Goal: Check status: Check status

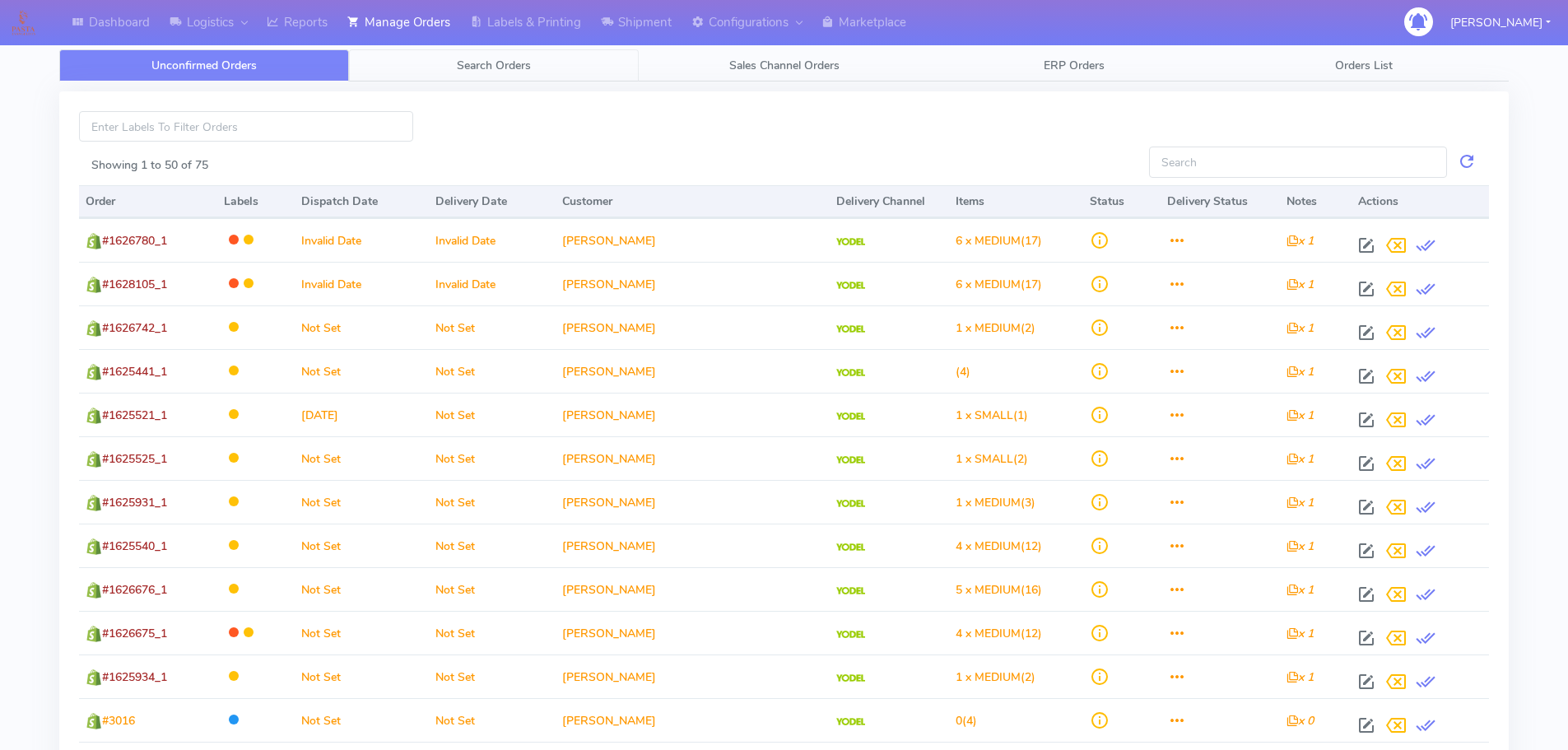
click at [524, 79] on link "Search Orders" at bounding box center [494, 64] width 290 height 32
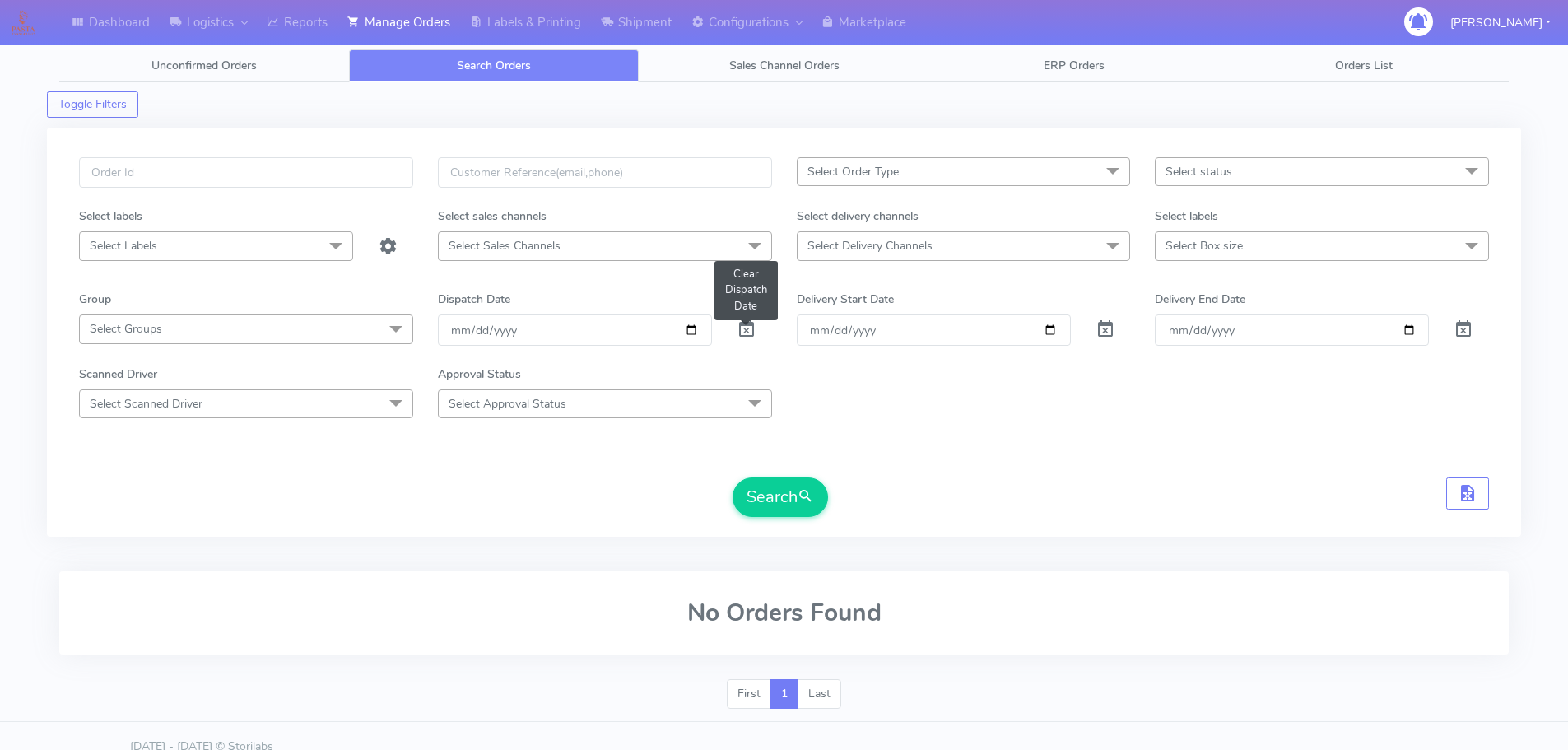
click at [737, 327] on span at bounding box center [746, 333] width 20 height 15
click at [363, 192] on div at bounding box center [246, 182] width 359 height 50
click at [363, 187] on input "text" at bounding box center [246, 173] width 334 height 31
click at [363, 183] on input "text" at bounding box center [246, 173] width 334 height 31
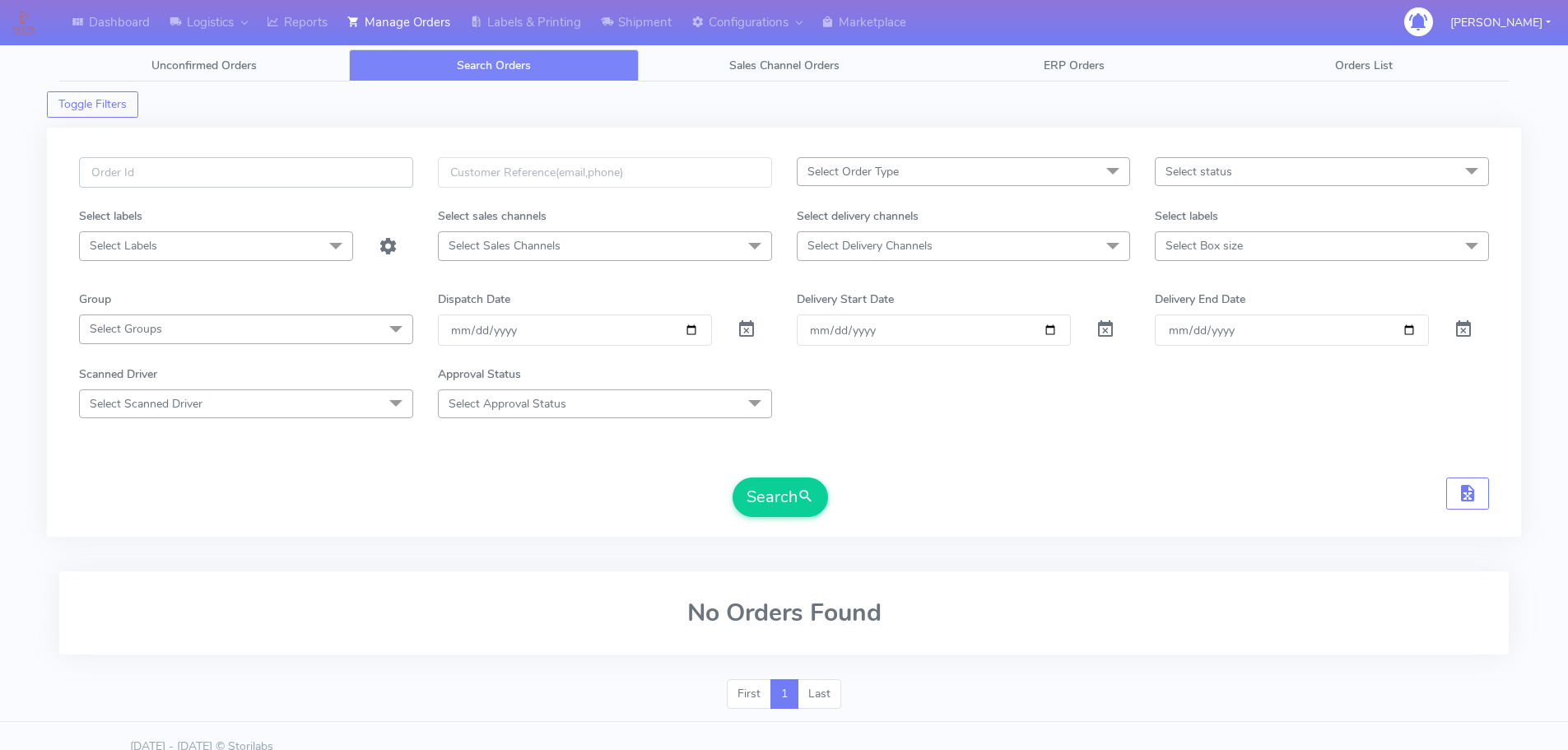
paste input "1627446"
type input "1627446"
click at [733, 478] on button "Search" at bounding box center [781, 497] width 96 height 39
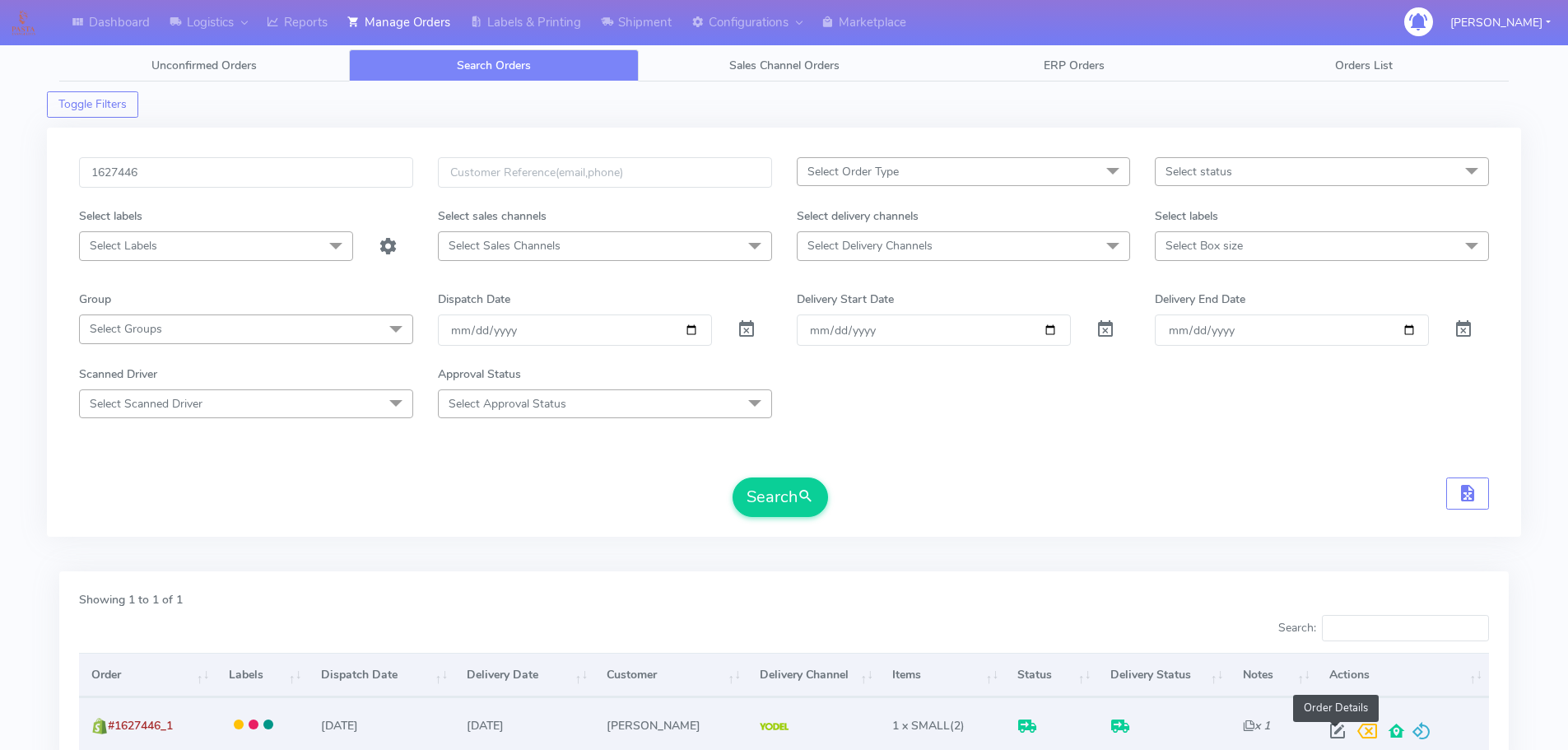
click at [1336, 737] on span at bounding box center [1337, 735] width 30 height 15
select select "5"
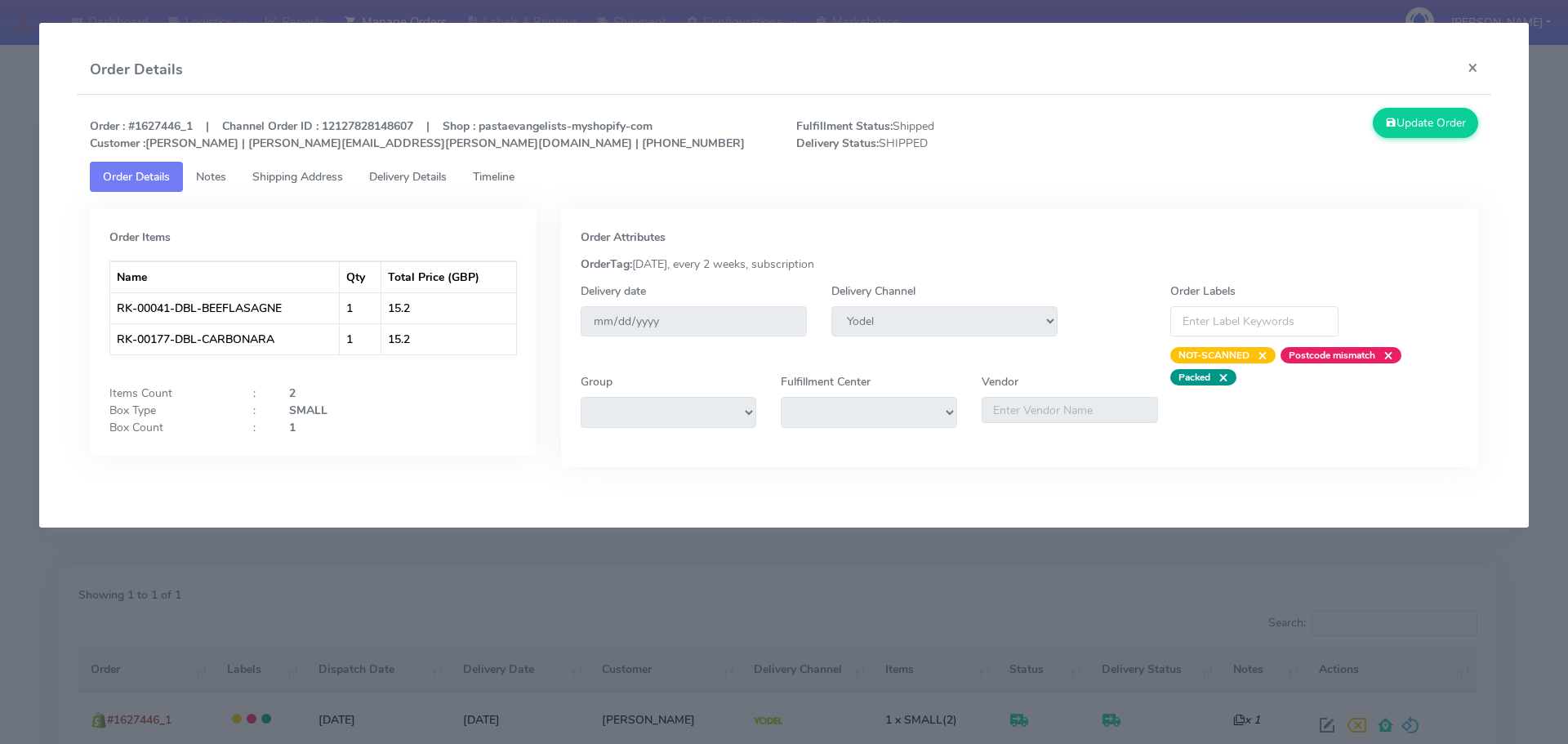
drag, startPoint x: 434, startPoint y: 172, endPoint x: 446, endPoint y: 182, distance: 15.6
click at [433, 172] on span "Delivery Details" at bounding box center [408, 177] width 78 height 15
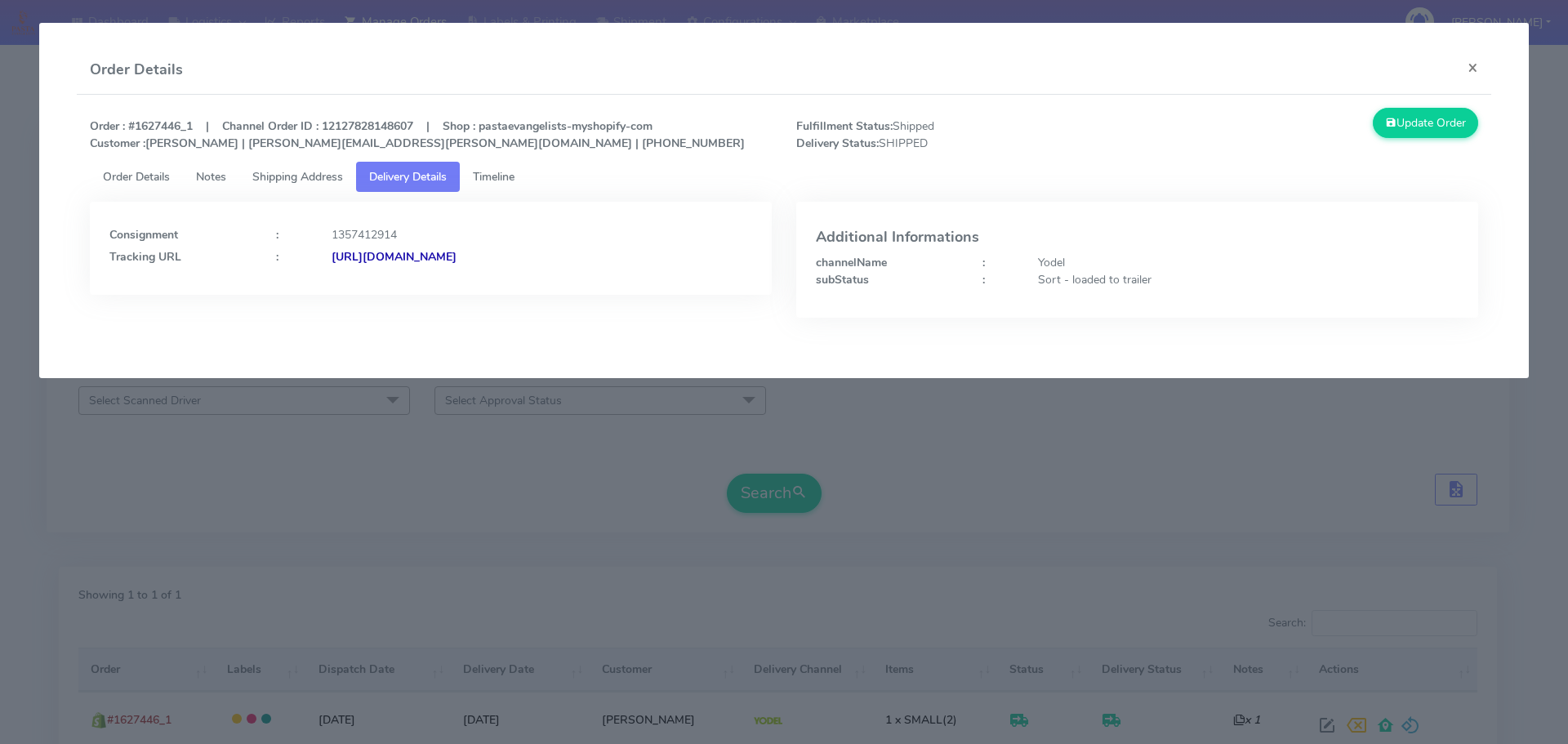
drag, startPoint x: 612, startPoint y: 276, endPoint x: 507, endPoint y: 285, distance: 105.4
click at [507, 285] on div "Consignment : 1357412914 Tracking URL : [URL][DOMAIN_NAME]" at bounding box center [430, 248] width 682 height 93
copy strong "JJD0002249960903465"
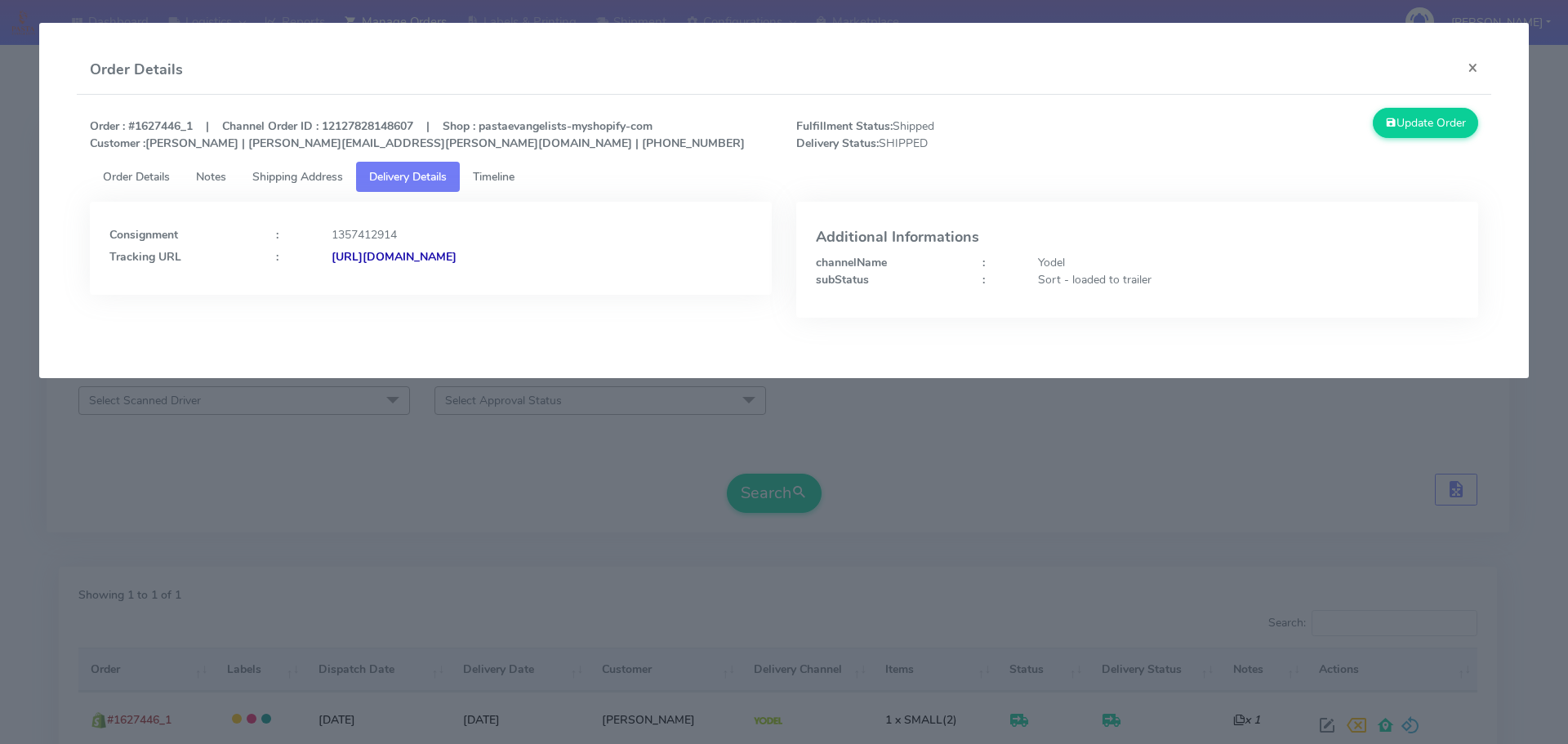
copy strong "JJD0002249960903465"
click at [241, 505] on modal-container "Order Details × Order : #1627446_1 | Channel Order ID : 12127828148607 | Shop :…" at bounding box center [784, 372] width 1568 height 744
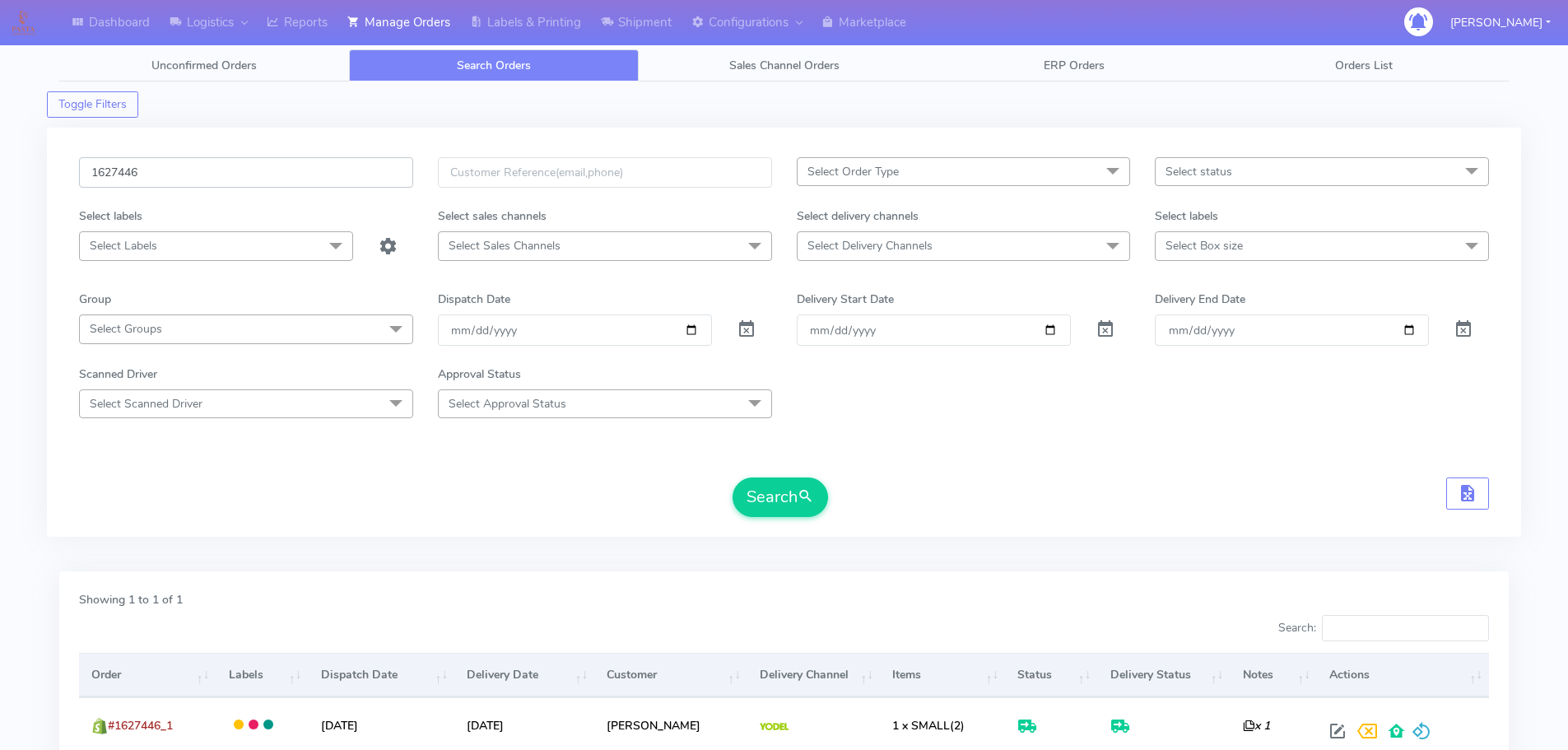
click at [320, 184] on input "1627446" at bounding box center [246, 173] width 334 height 31
paste input "537"
type input "1627537"
click at [733, 478] on button "Search" at bounding box center [781, 497] width 96 height 39
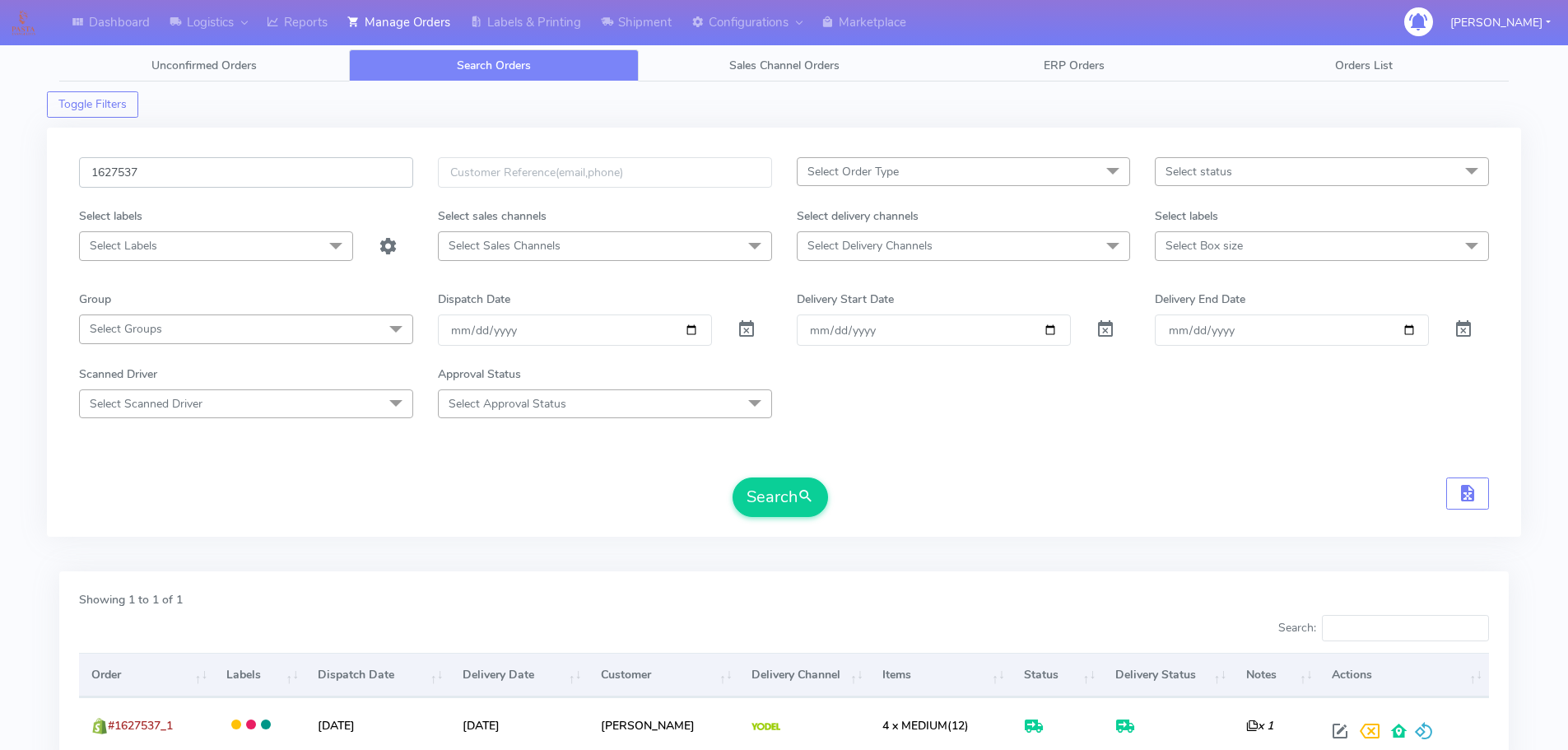
click at [370, 173] on input "1627537" at bounding box center [246, 173] width 334 height 31
click at [733, 478] on button "Search" at bounding box center [781, 497] width 96 height 39
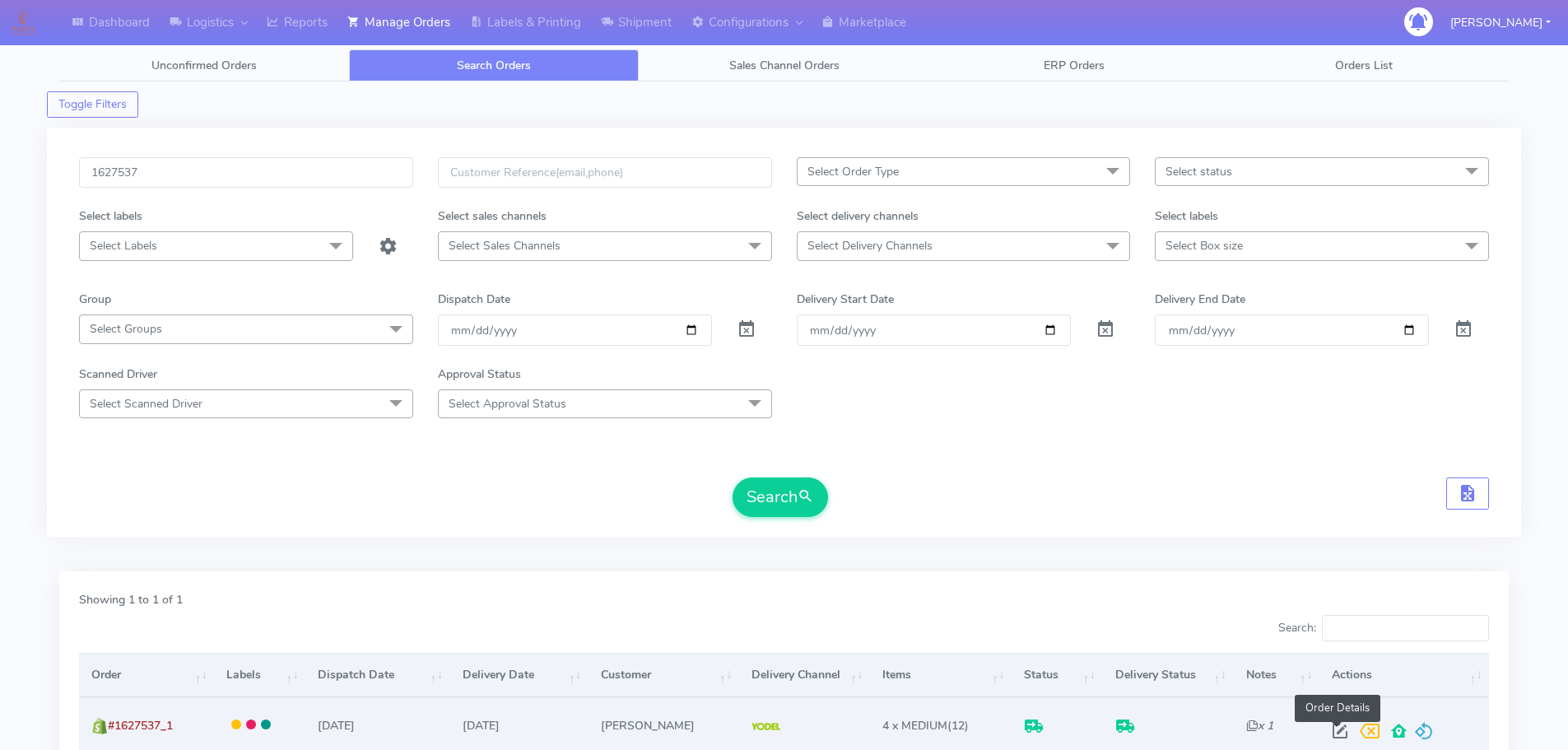
click at [1332, 730] on span at bounding box center [1339, 735] width 30 height 15
select select "5"
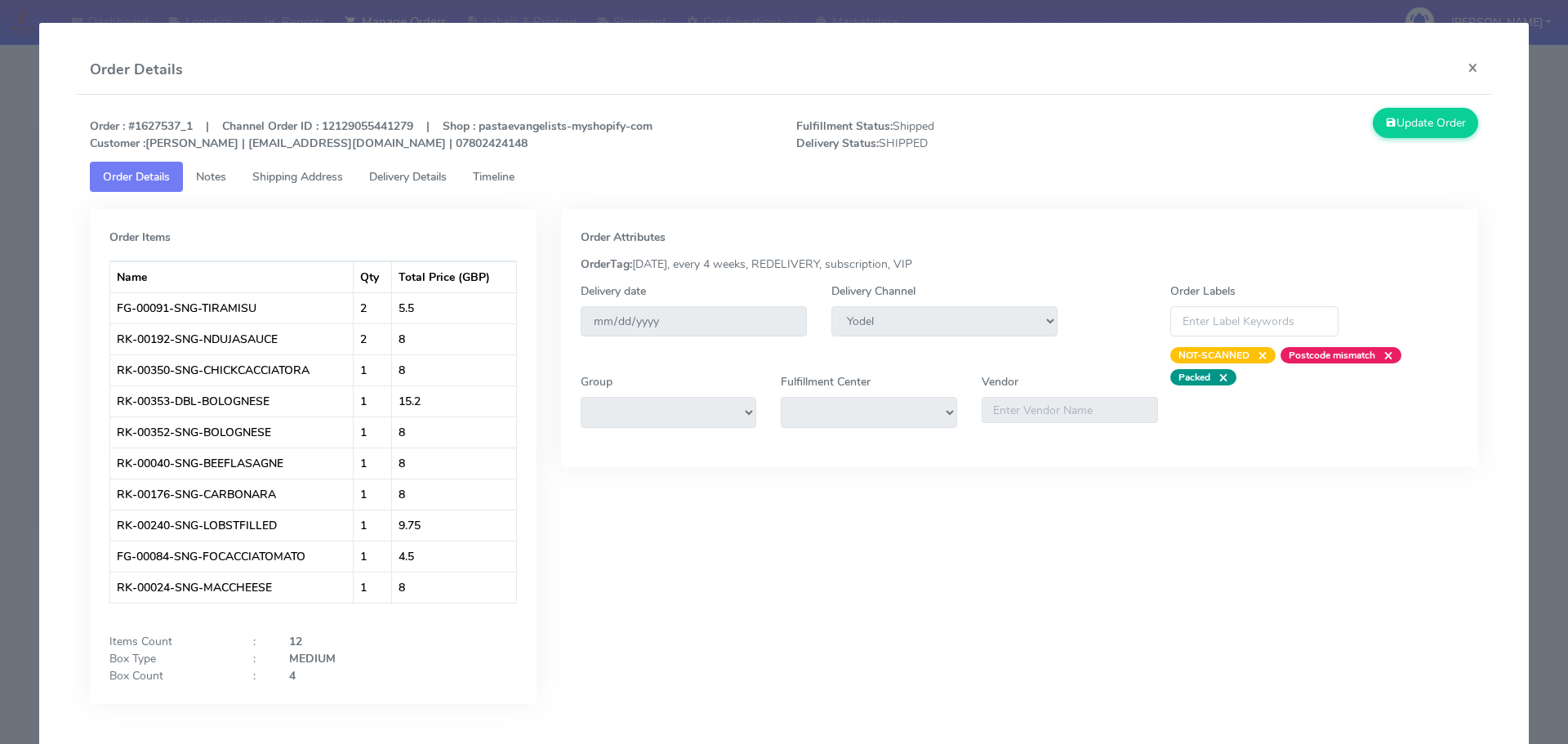
click at [429, 181] on span "Delivery Details" at bounding box center [408, 177] width 78 height 15
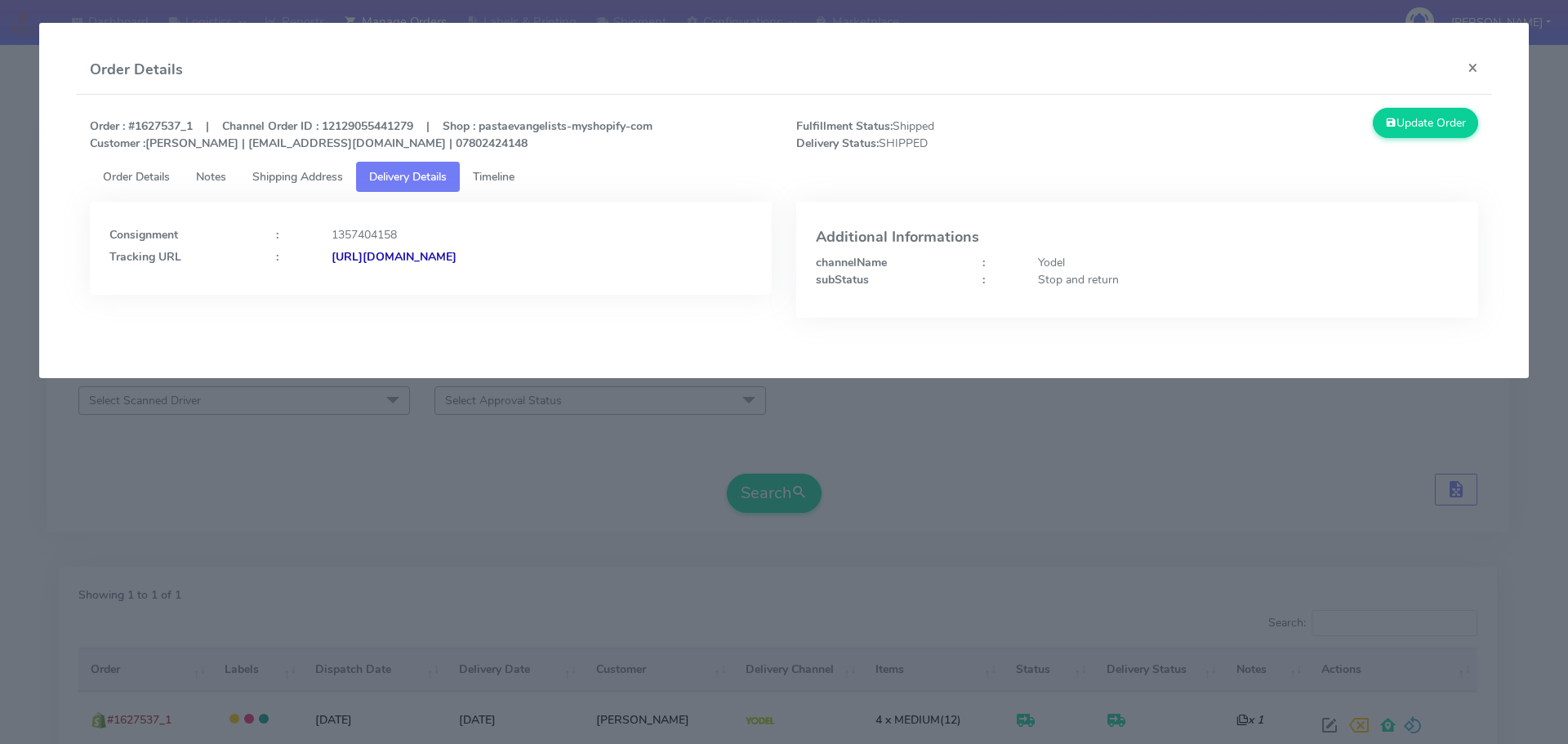
drag, startPoint x: 676, startPoint y: 275, endPoint x: 508, endPoint y: 276, distance: 168.0
click at [508, 276] on div "Consignment : 1357404158 Tracking URL : [URL][DOMAIN_NAME]" at bounding box center [430, 248] width 682 height 93
copy strong "JJD0002249960903416"
drag, startPoint x: 194, startPoint y: 124, endPoint x: 132, endPoint y: 124, distance: 62.0
click at [132, 124] on strong "Order : #1627537_1 | Channel Order ID : 12129055441279 | Shop : pastaevangelist…" at bounding box center [370, 134] width 563 height 32
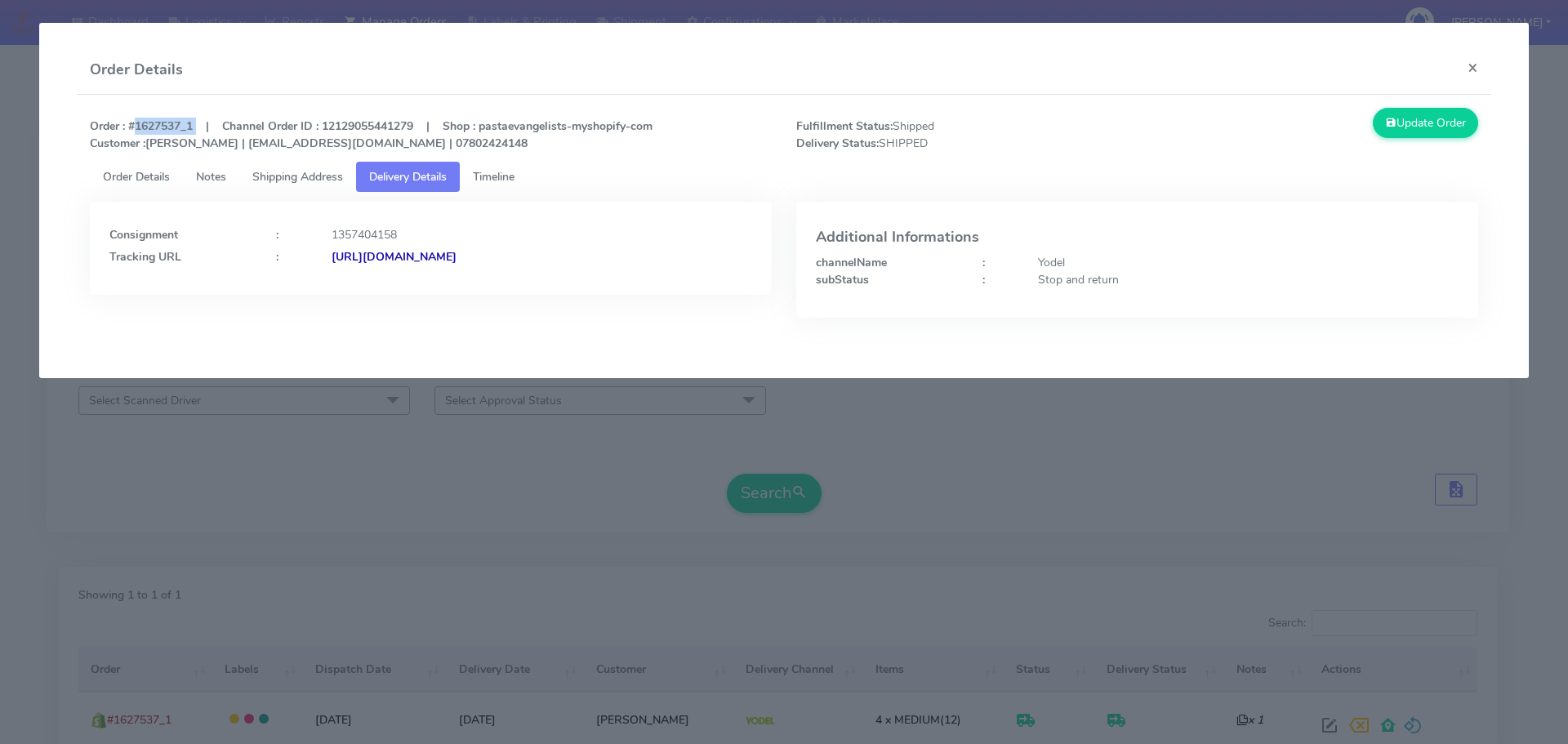
copy strong "#1627537_1"
click at [316, 460] on modal-container "Order Details × Order : #1627537_1 | Channel Order ID : 12129055441279 | Shop :…" at bounding box center [784, 372] width 1568 height 744
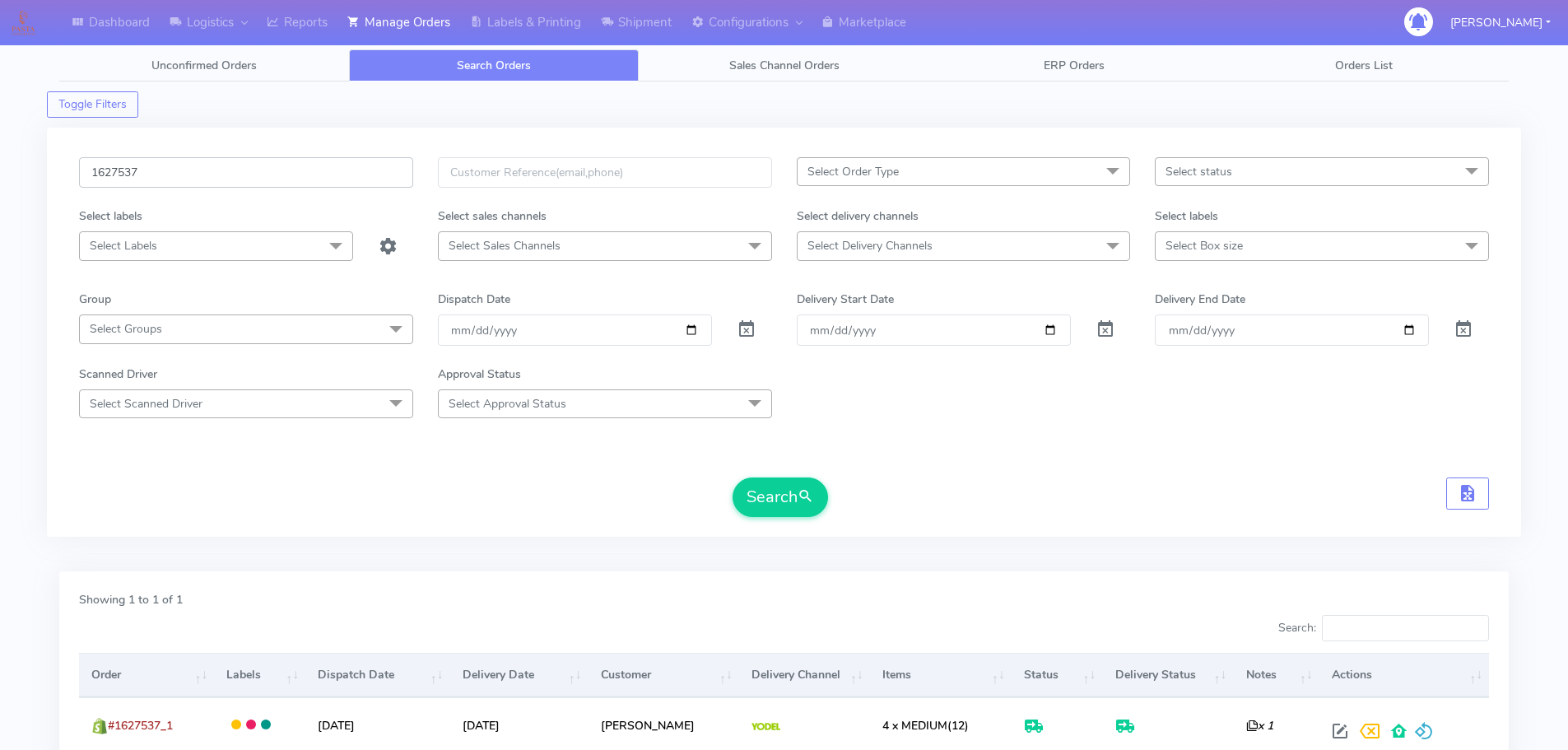
click at [340, 163] on input "1627537" at bounding box center [246, 173] width 334 height 31
paste input "8064_1"
type input "1628064"
click at [733, 478] on button "Search" at bounding box center [781, 497] width 96 height 39
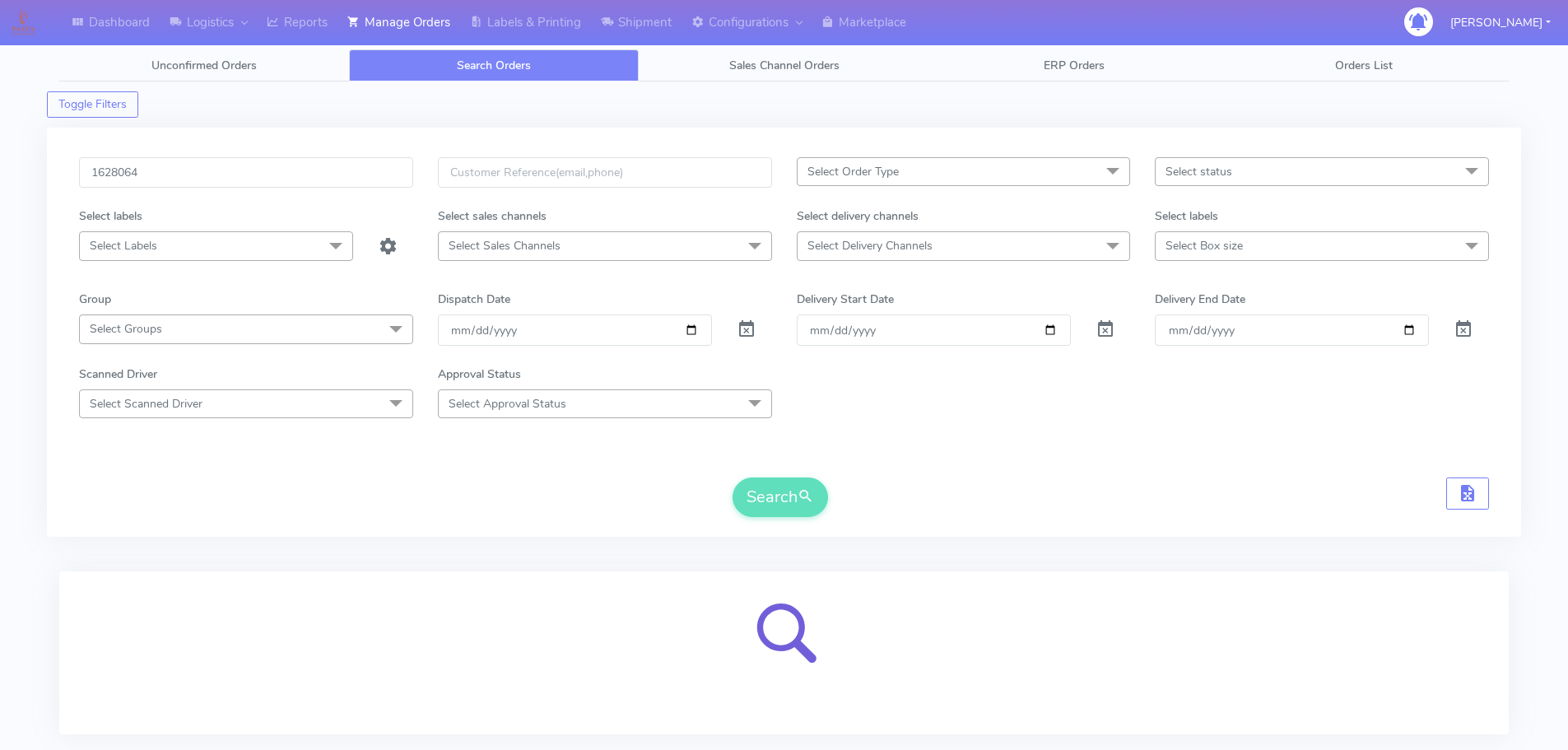
click at [1092, 426] on form "1628064 Select Order Type Select All MEALS ATAVI One Off Pasta Club Gift Kit Ev…" at bounding box center [784, 337] width 1410 height 360
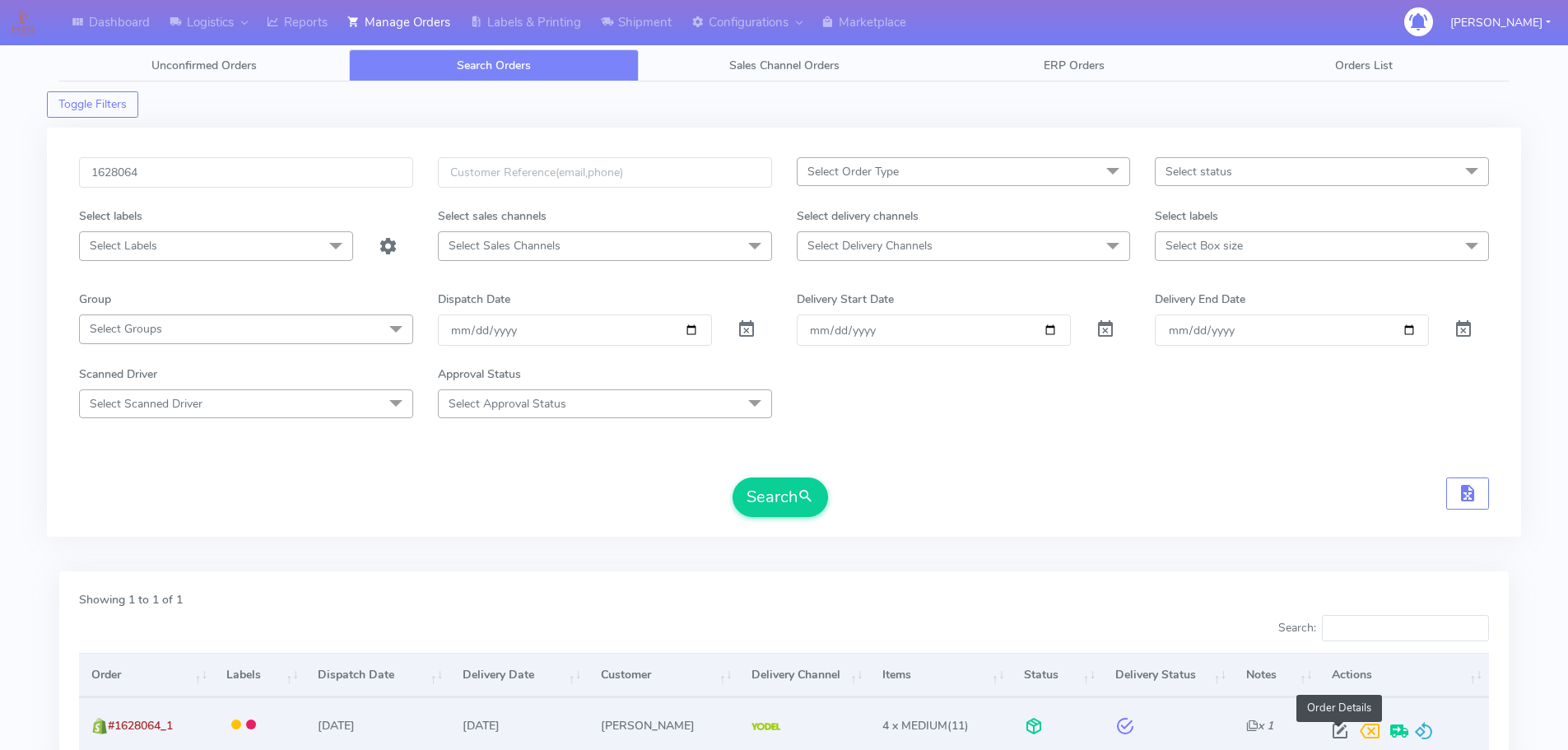
click at [1337, 727] on span at bounding box center [1339, 735] width 30 height 15
select select "5"
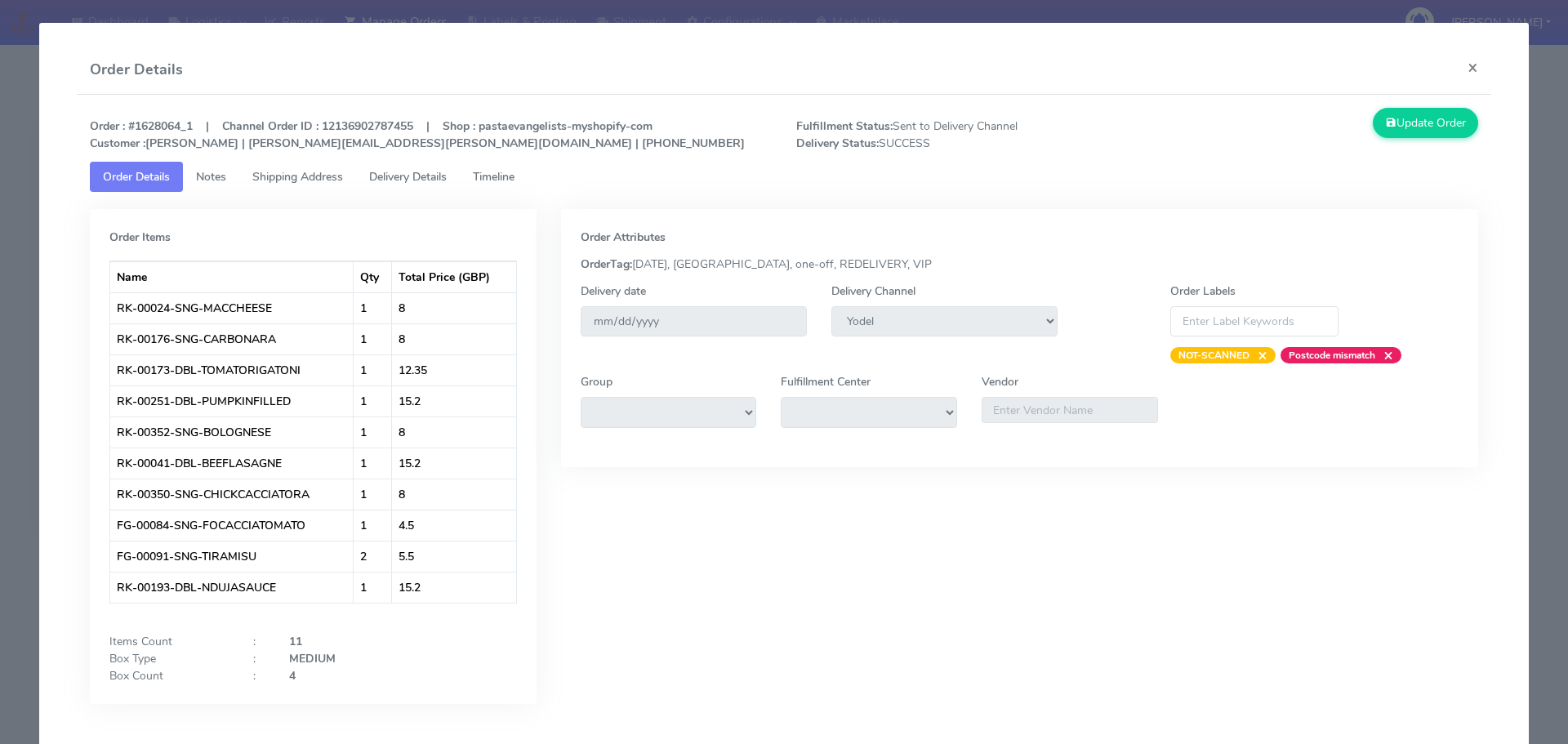
click at [424, 176] on span "Delivery Details" at bounding box center [408, 177] width 78 height 15
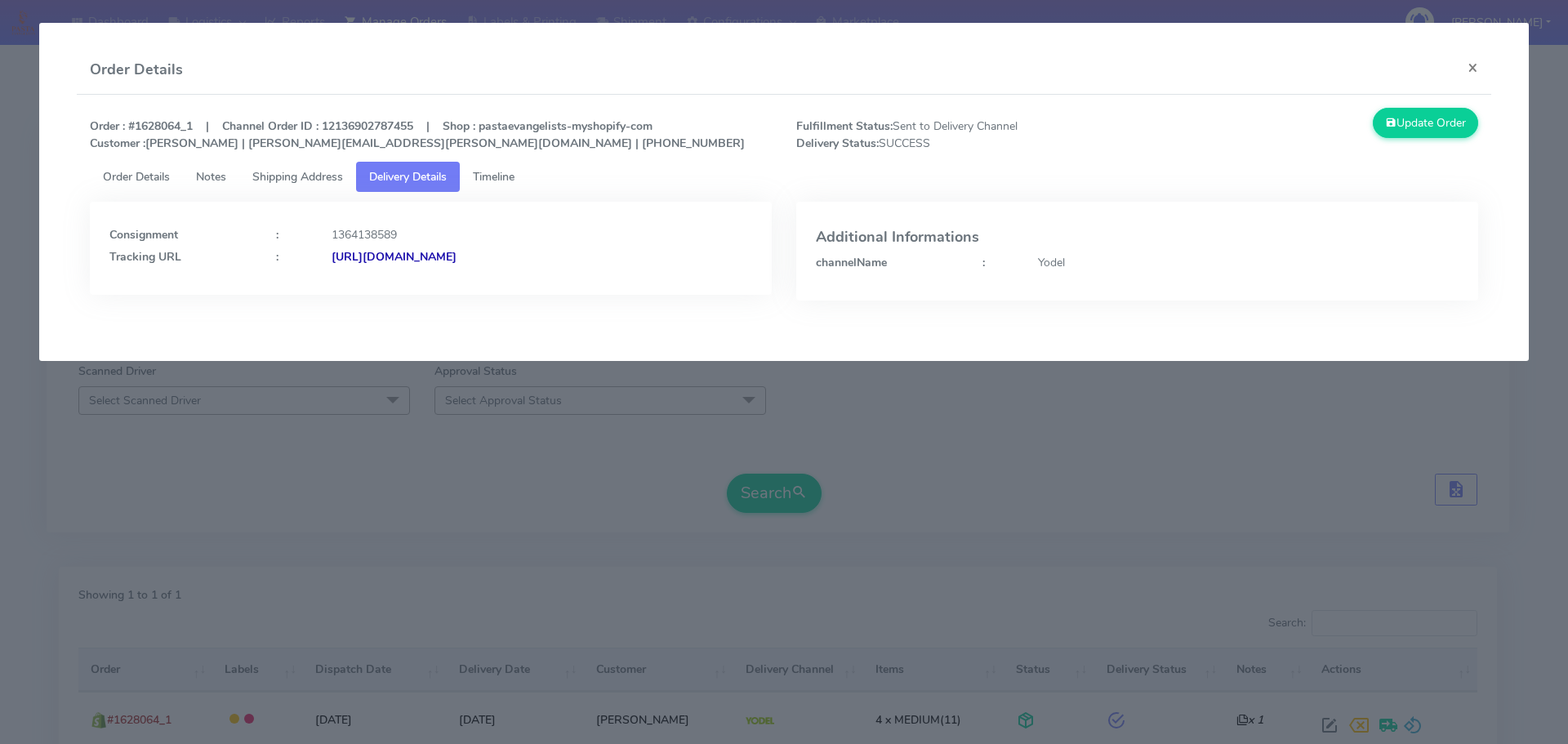
click at [140, 179] on span "Order Details" at bounding box center [136, 177] width 67 height 15
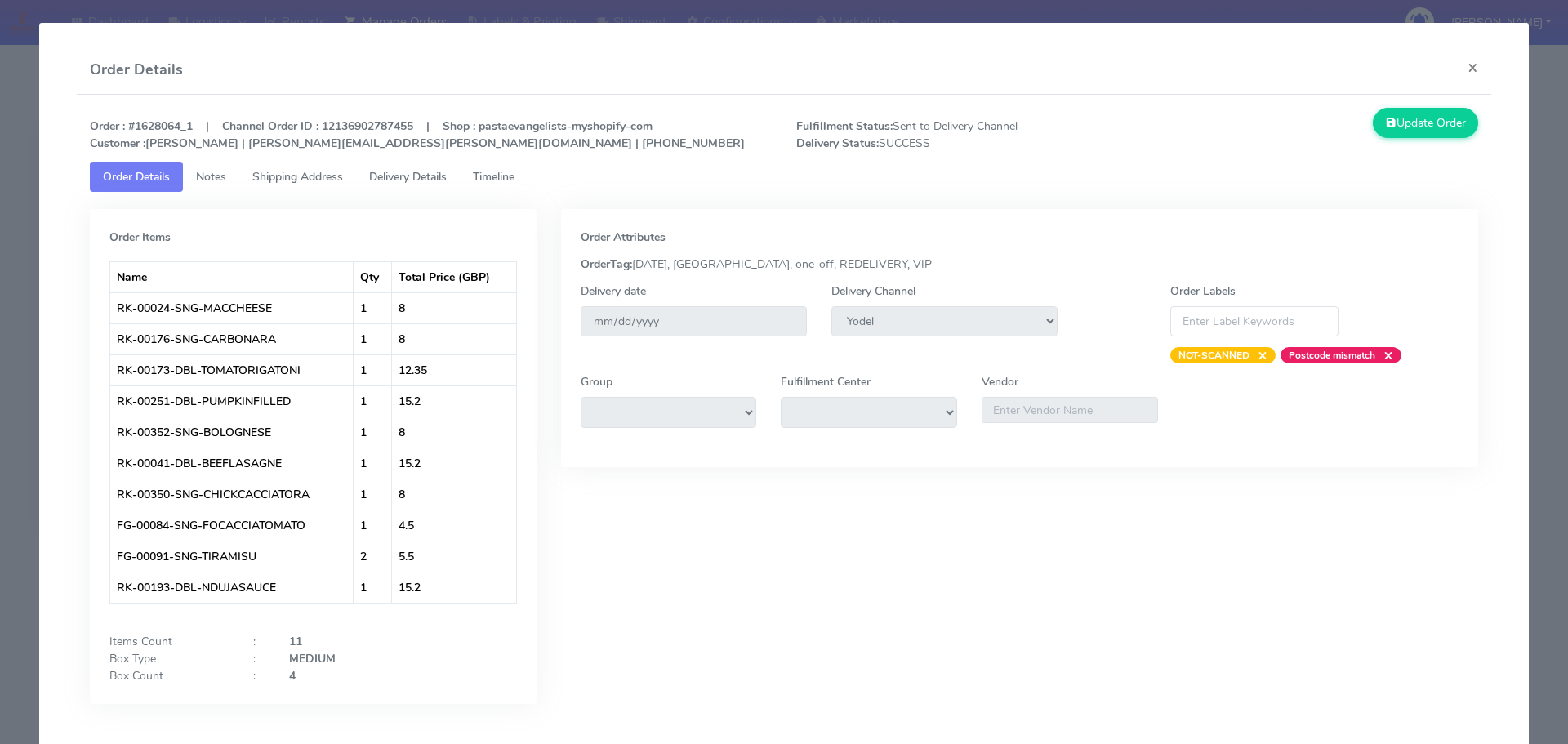
click at [424, 178] on span "Delivery Details" at bounding box center [408, 177] width 78 height 15
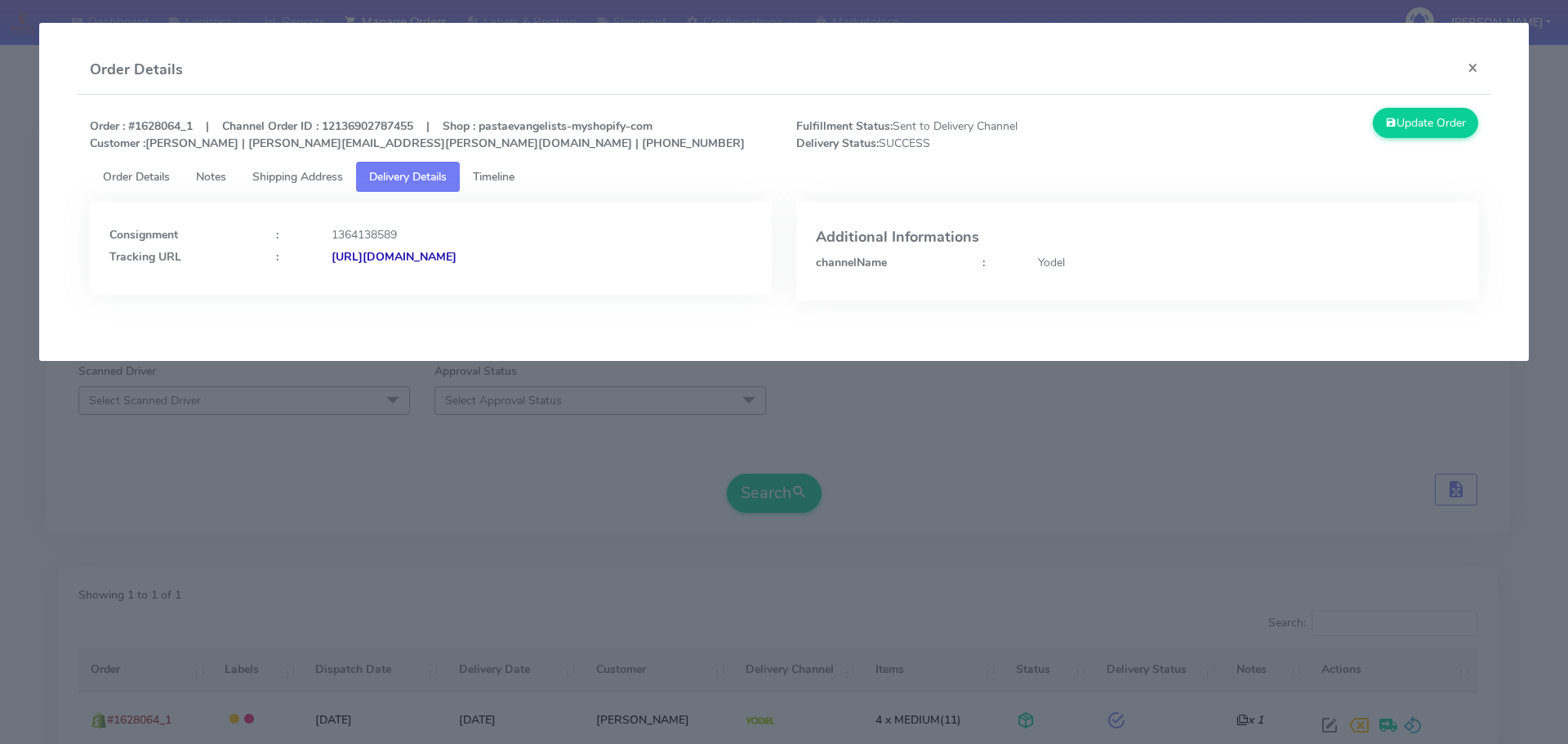
drag, startPoint x: 677, startPoint y: 277, endPoint x: 565, endPoint y: 274, distance: 112.0
click at [565, 274] on div "Consignment : 1364138589 Tracking URL : [URL][DOMAIN_NAME]" at bounding box center [430, 248] width 682 height 93
click at [457, 249] on strong "[URL][DOMAIN_NAME]" at bounding box center [393, 257] width 125 height 15
drag, startPoint x: 288, startPoint y: 166, endPoint x: 364, endPoint y: 173, distance: 76.3
click at [287, 166] on link "Shipping Address" at bounding box center [297, 177] width 117 height 30
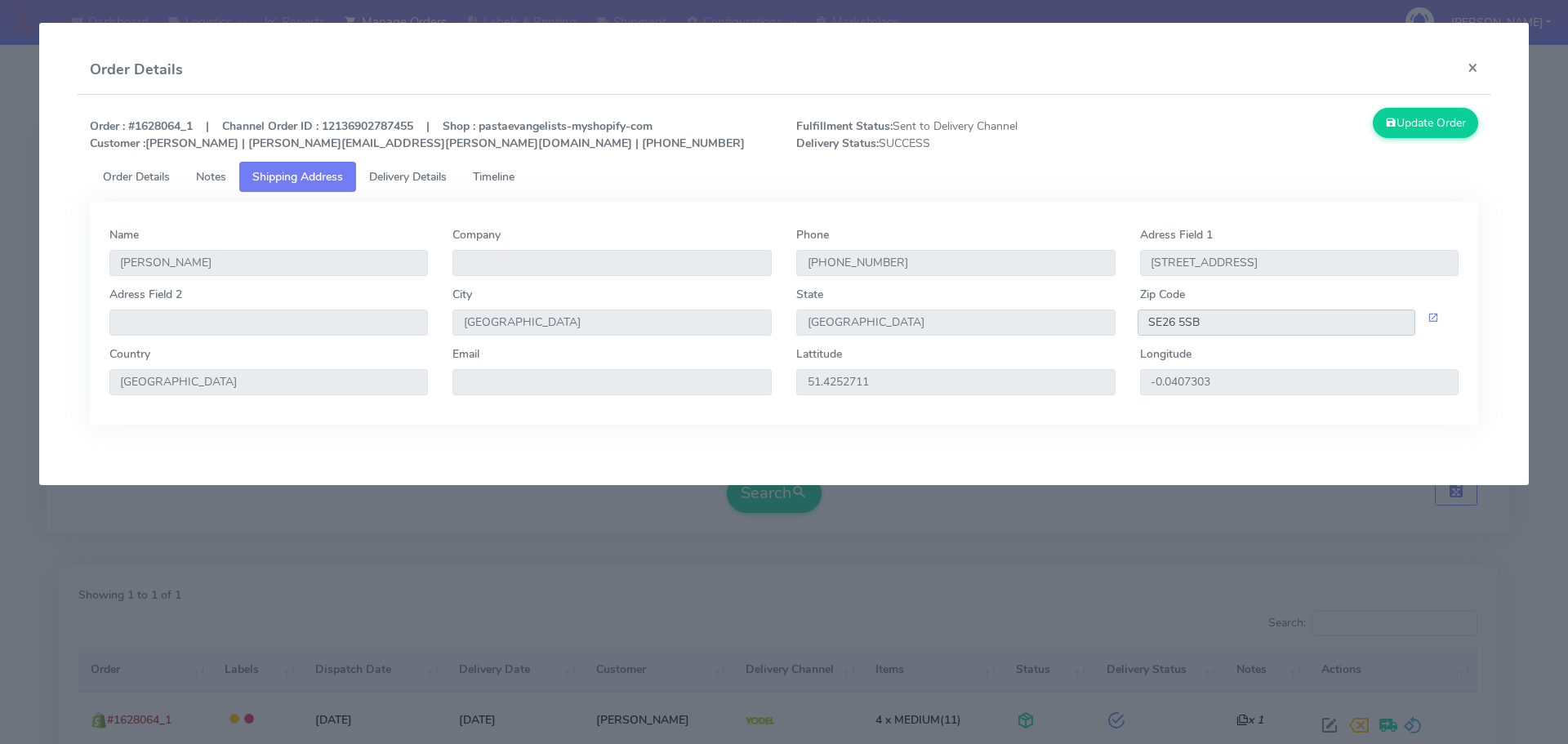
click at [1177, 325] on input "SE26 5SB" at bounding box center [1277, 322] width 279 height 26
click at [512, 166] on link "Timeline" at bounding box center [493, 177] width 68 height 30
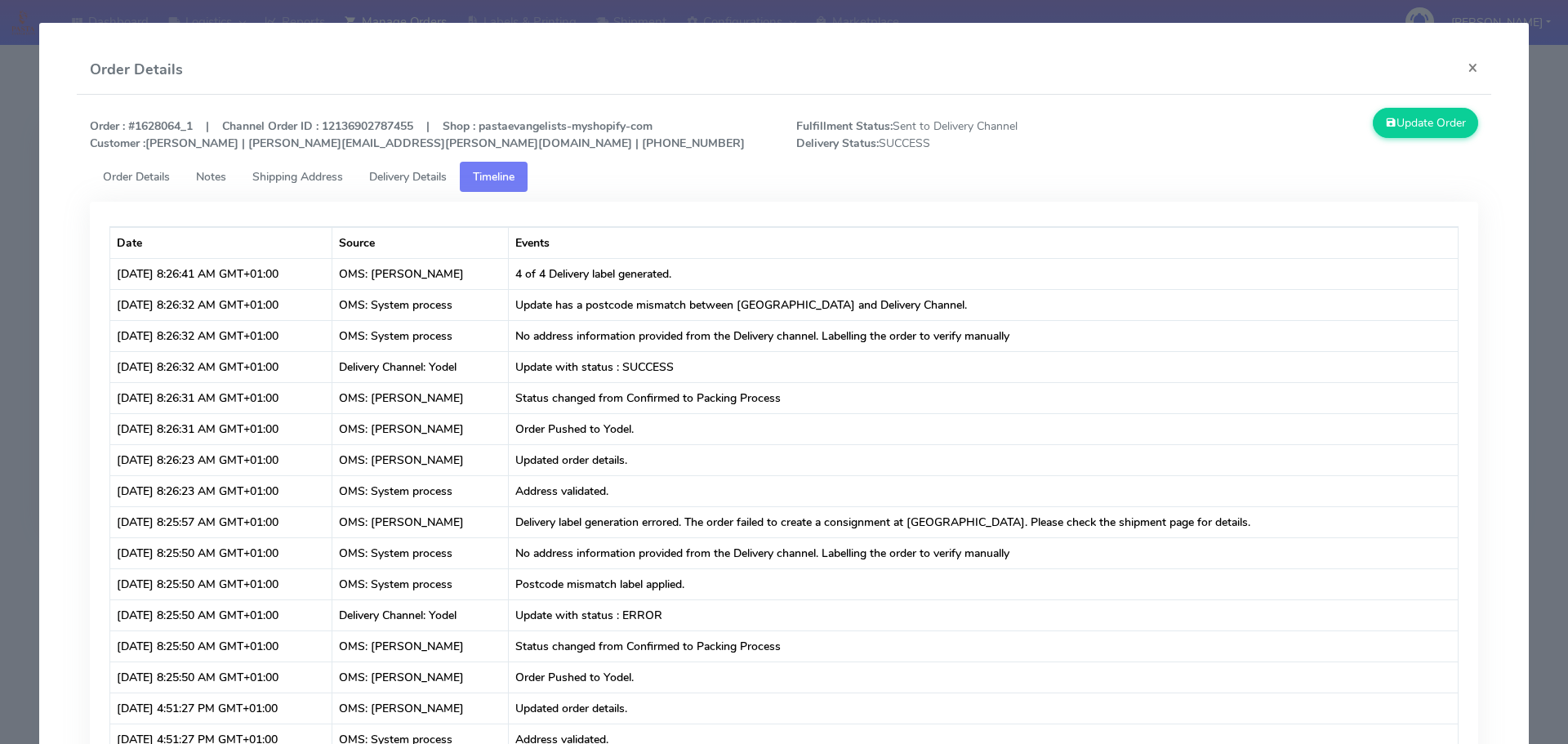
click at [393, 178] on span "Delivery Details" at bounding box center [408, 177] width 78 height 15
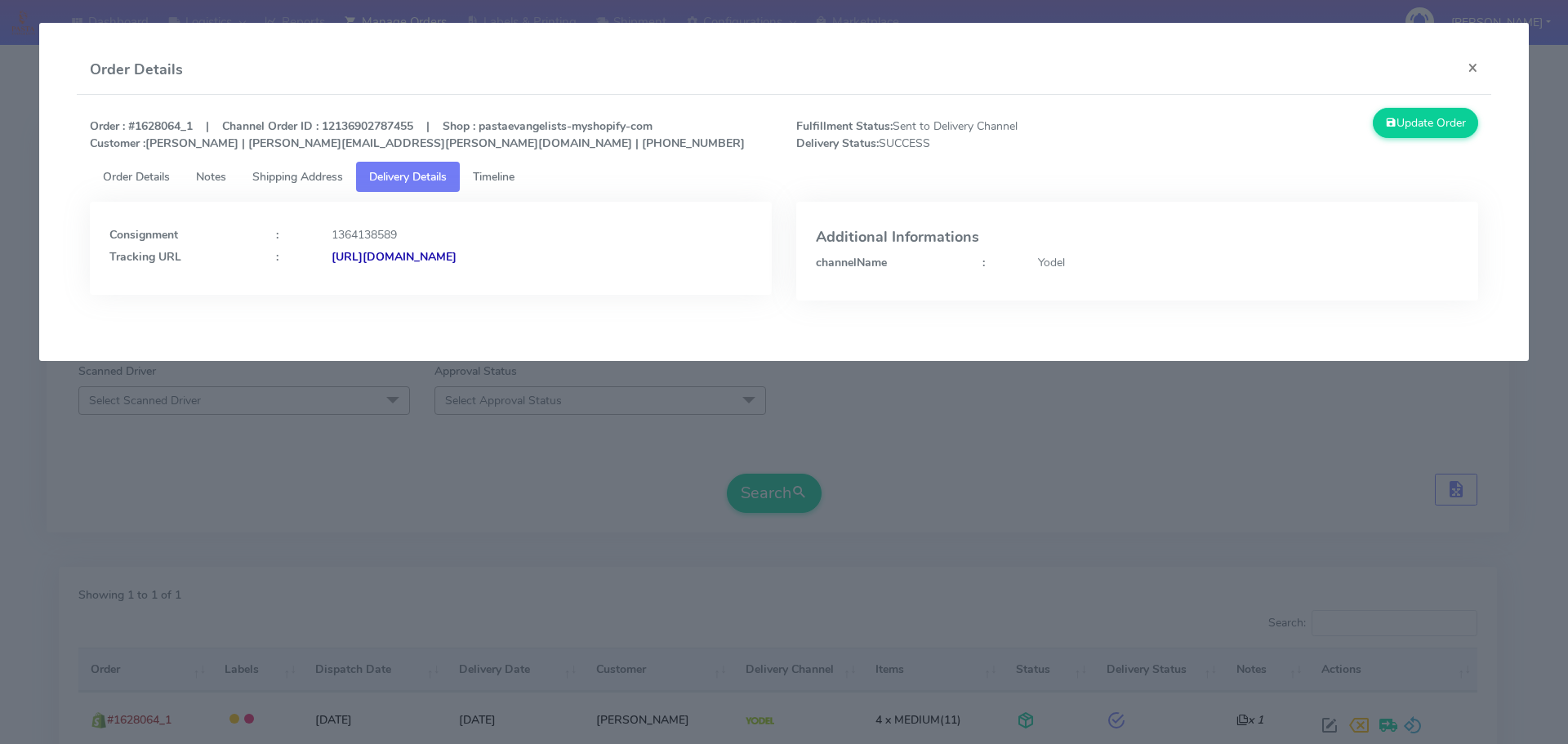
drag, startPoint x: 659, startPoint y: 260, endPoint x: 508, endPoint y: 265, distance: 151.1
click at [508, 265] on div "Consignment : 1364138589 Tracking URL : [URL][DOMAIN_NAME]" at bounding box center [430, 248] width 682 height 93
copy strong "JJD0002249960903770"
click at [204, 66] on div "Order Details ×" at bounding box center [784, 69] width 1416 height 49
click at [158, 181] on span "Order Details" at bounding box center [136, 177] width 67 height 15
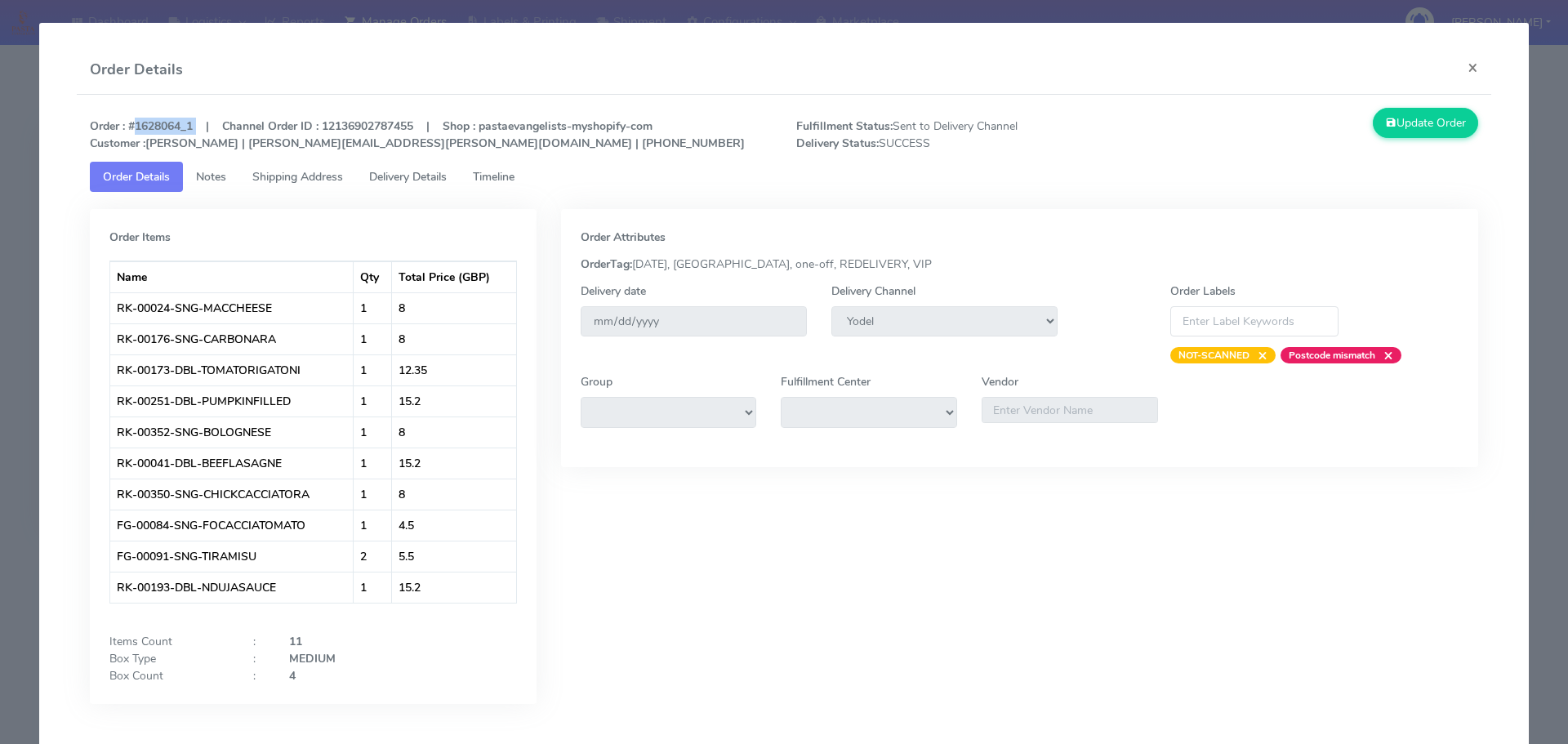
drag, startPoint x: 196, startPoint y: 124, endPoint x: 129, endPoint y: 127, distance: 67.1
click at [129, 127] on strong "Order : #1628064_1 | Channel Order ID : 12136902787455 | Shop : pastaevangelist…" at bounding box center [417, 134] width 655 height 32
copy strong "#1628064_1"
click at [1137, 170] on ul "Order Details Notes Shipping Address Delivery Details Timeline" at bounding box center [784, 177] width 1389 height 30
click at [399, 176] on span "Delivery Details" at bounding box center [408, 177] width 78 height 15
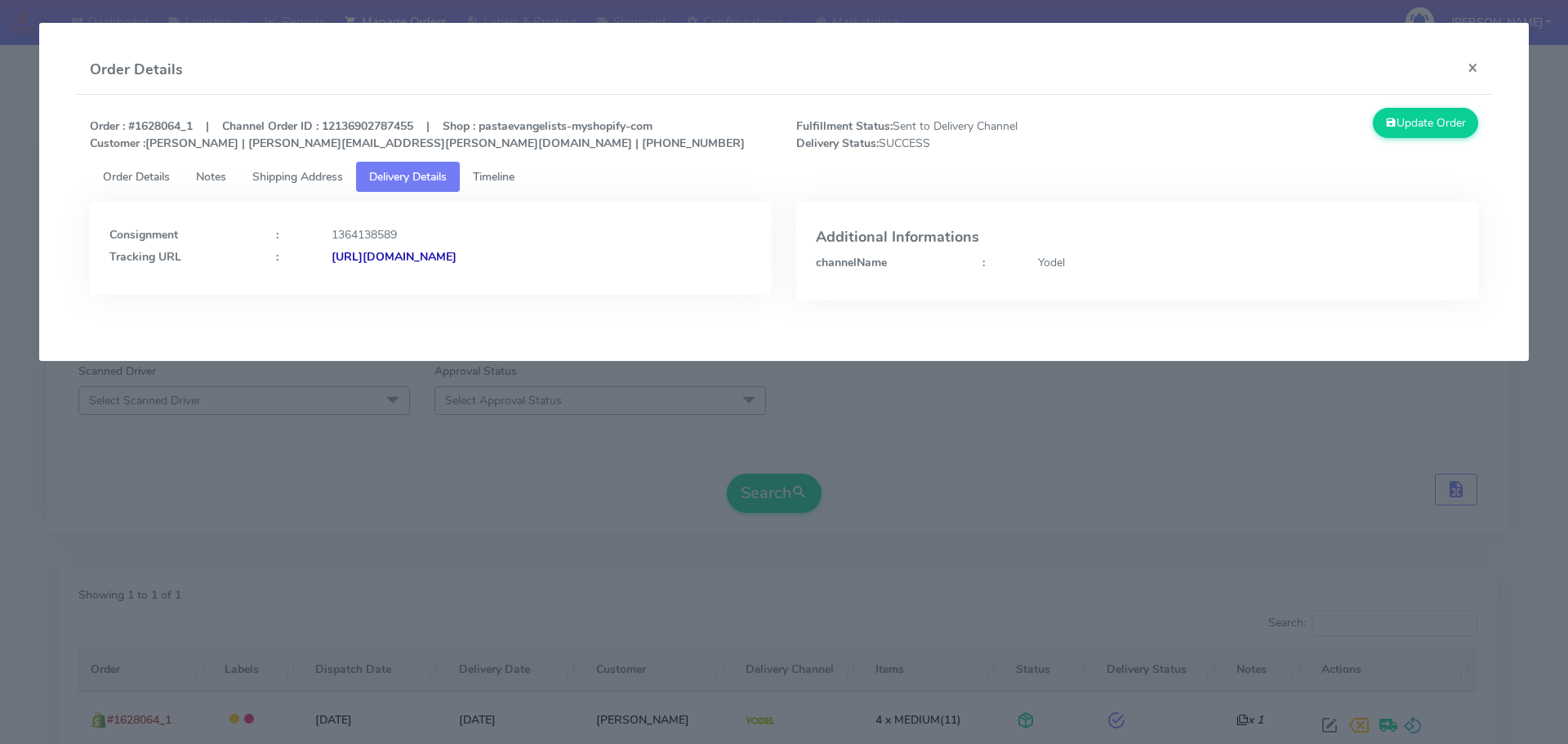
click at [485, 245] on div "Consignment : 1364138589 Tracking URL : [URL][DOMAIN_NAME]" at bounding box center [430, 244] width 643 height 44
click at [457, 252] on strong "[URL][DOMAIN_NAME]" at bounding box center [393, 257] width 125 height 15
click at [315, 171] on span "Shipping Address" at bounding box center [297, 177] width 90 height 15
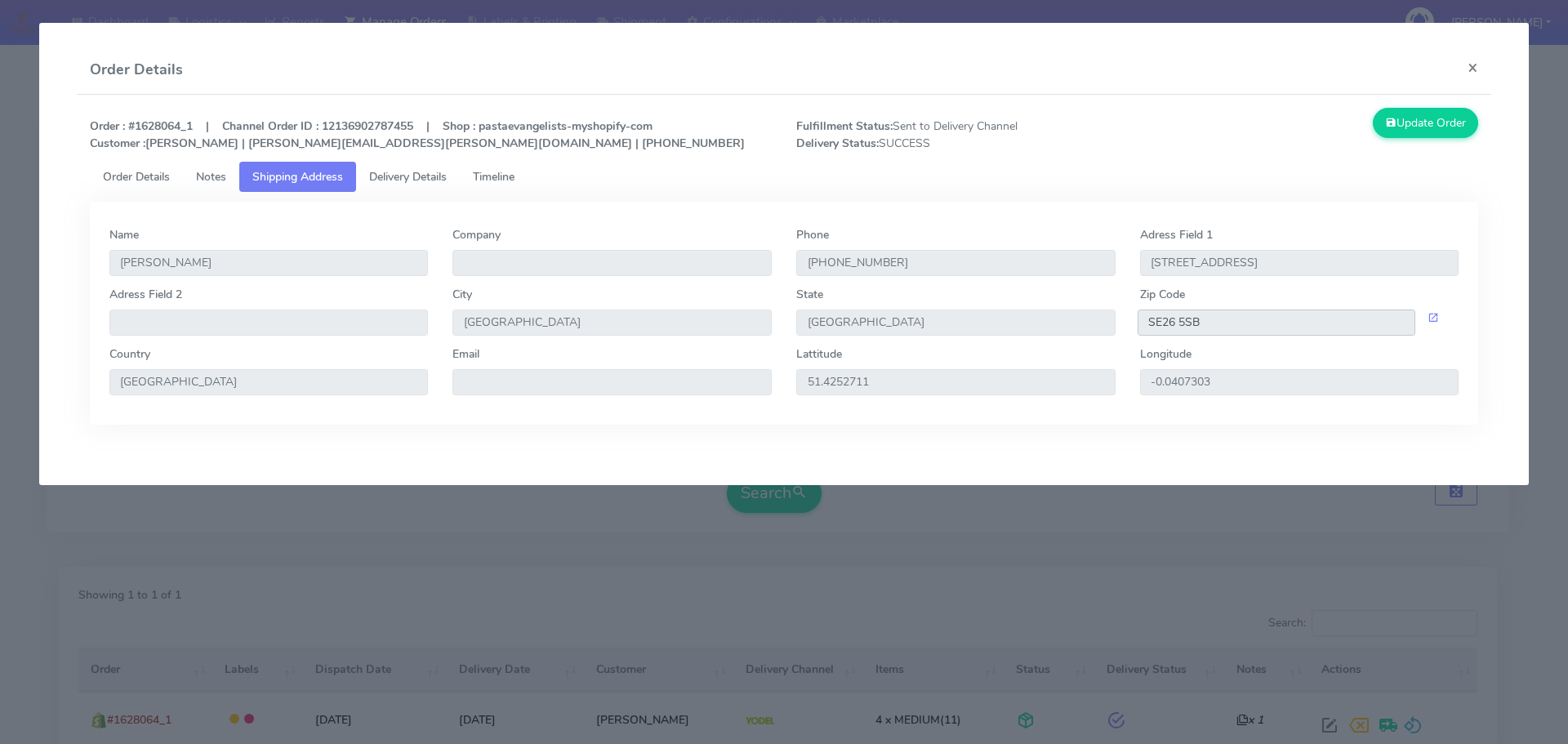
click at [1191, 313] on input "SE26 5SB" at bounding box center [1277, 322] width 279 height 26
drag, startPoint x: 196, startPoint y: 123, endPoint x: 130, endPoint y: 128, distance: 66.2
click at [130, 128] on strong "Order : #1628064_1 | Channel Order ID : 12136902787455 | Shop : pastaevangelist…" at bounding box center [417, 134] width 655 height 32
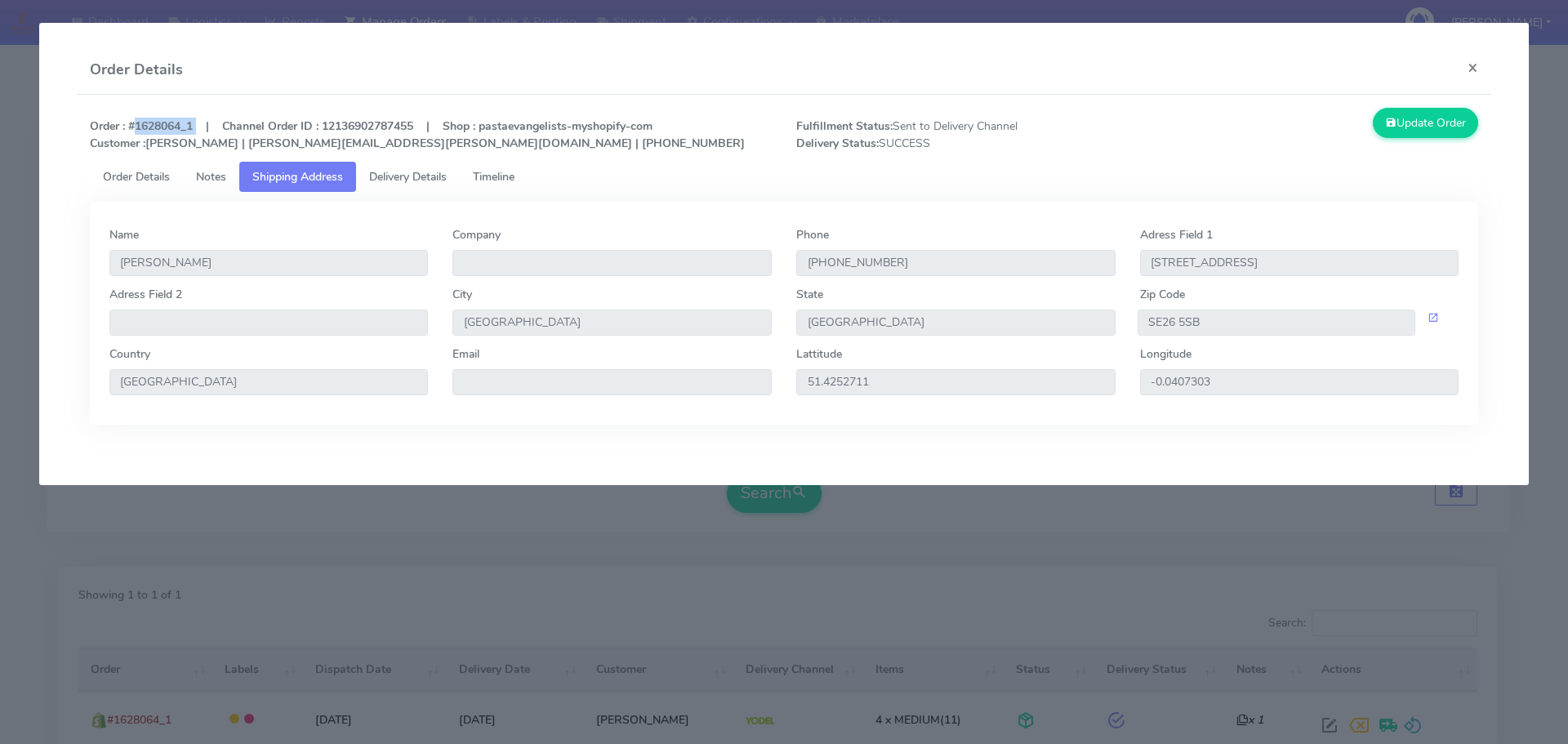
copy strong "#1628064_1"
drag, startPoint x: 870, startPoint y: 54, endPoint x: 833, endPoint y: 54, distance: 37.0
click at [870, 54] on div "Order Details ×" at bounding box center [784, 69] width 1416 height 49
click at [385, 173] on span "Delivery Details" at bounding box center [408, 177] width 78 height 15
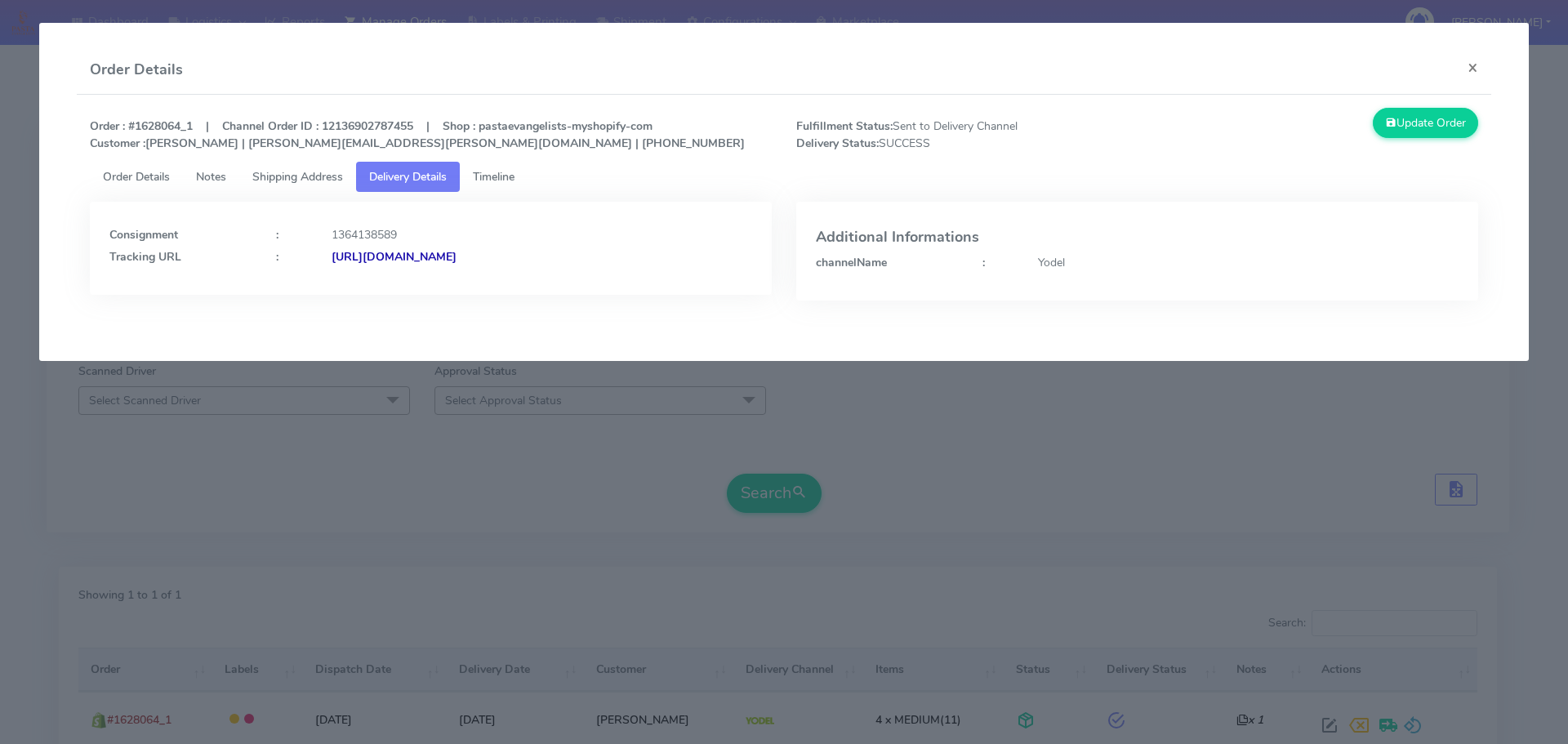
drag, startPoint x: 656, startPoint y: 277, endPoint x: 507, endPoint y: 283, distance: 149.1
click at [507, 283] on div "Consignment : 1364138589 Tracking URL : [URL][DOMAIN_NAME]" at bounding box center [430, 248] width 682 height 93
click at [517, 404] on modal-container "Order Details × Order : #1628064_1 | Channel Order ID : 12136902787455 | Shop :…" at bounding box center [784, 372] width 1568 height 744
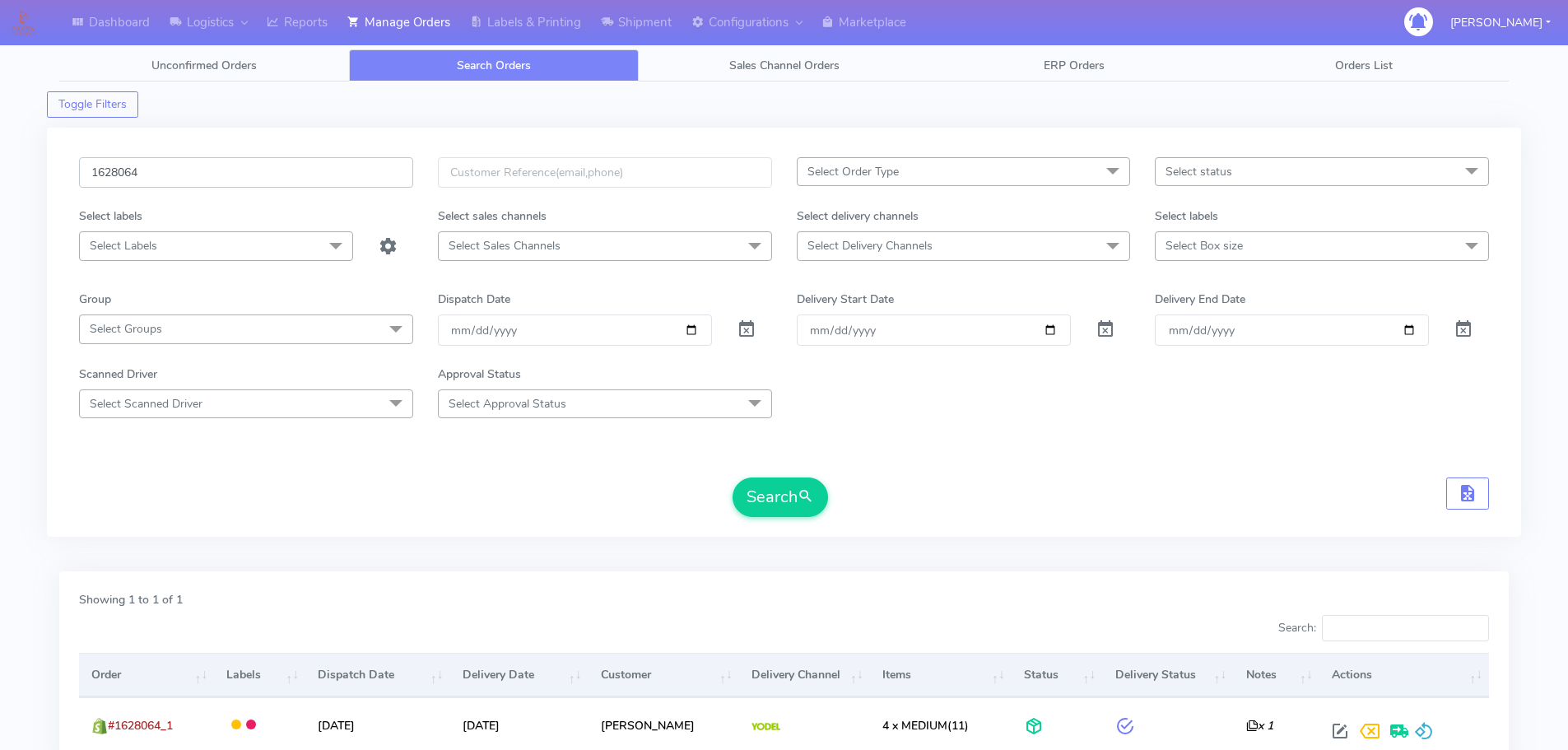
click at [329, 166] on input "1628064" at bounding box center [246, 173] width 334 height 31
paste input "7537"
type input "1627537"
click at [733, 478] on button "Search" at bounding box center [781, 497] width 96 height 39
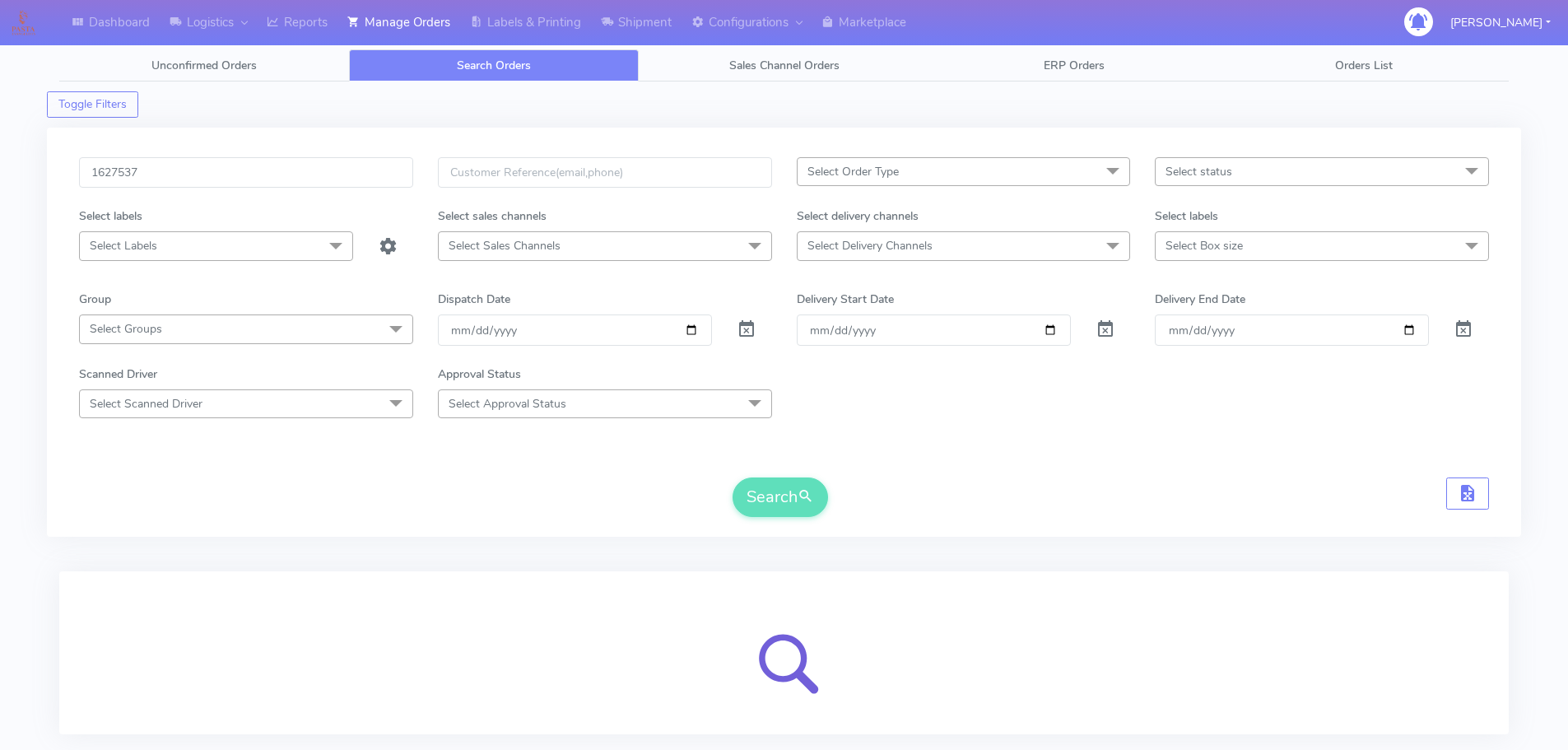
click at [270, 526] on div "1627537 Select Order Type Select All MEALS ATAVI One Off Pasta Club Gift Kit Ev…" at bounding box center [784, 341] width 1435 height 369
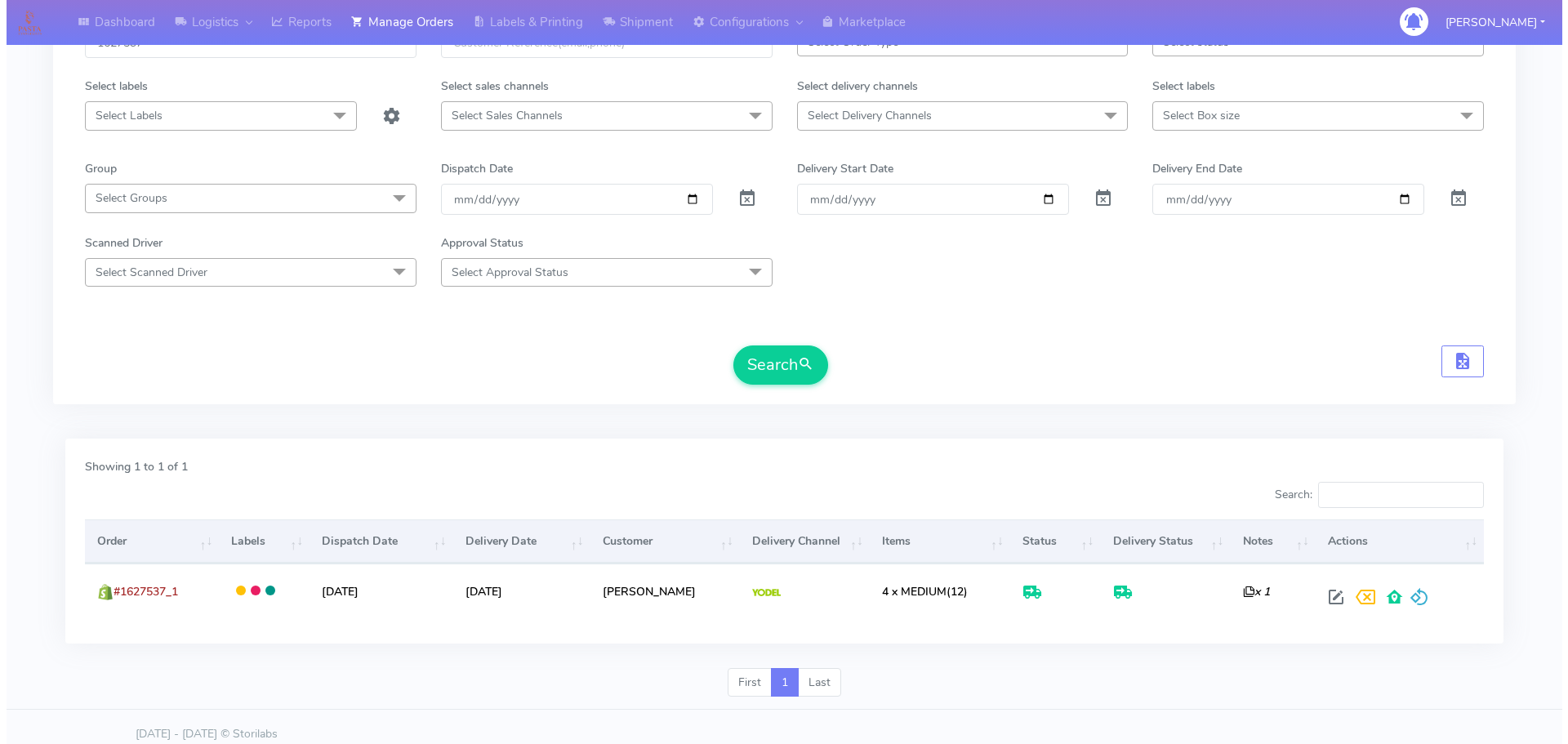
scroll to position [143, 0]
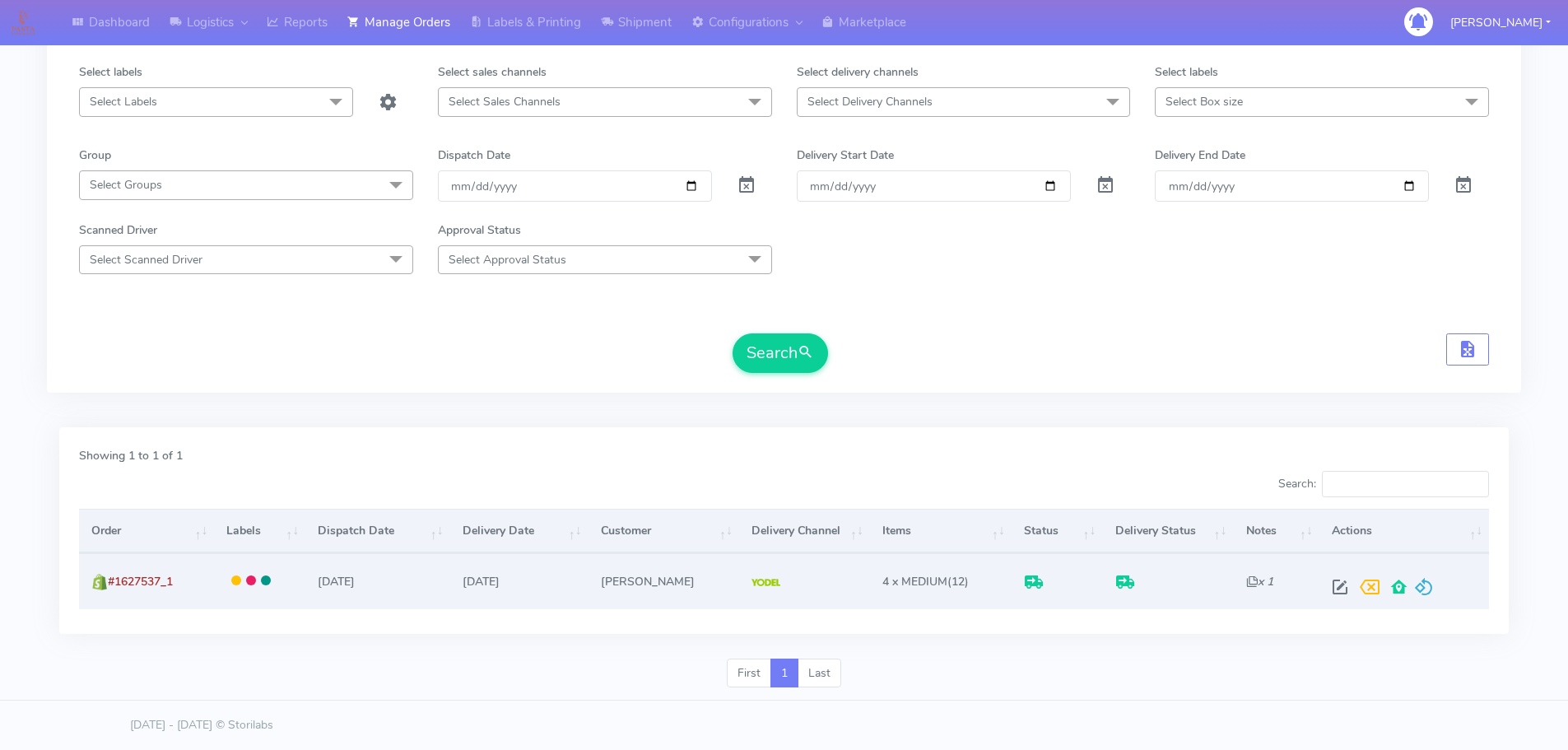
click at [1330, 596] on span at bounding box center [1339, 590] width 30 height 15
select select "5"
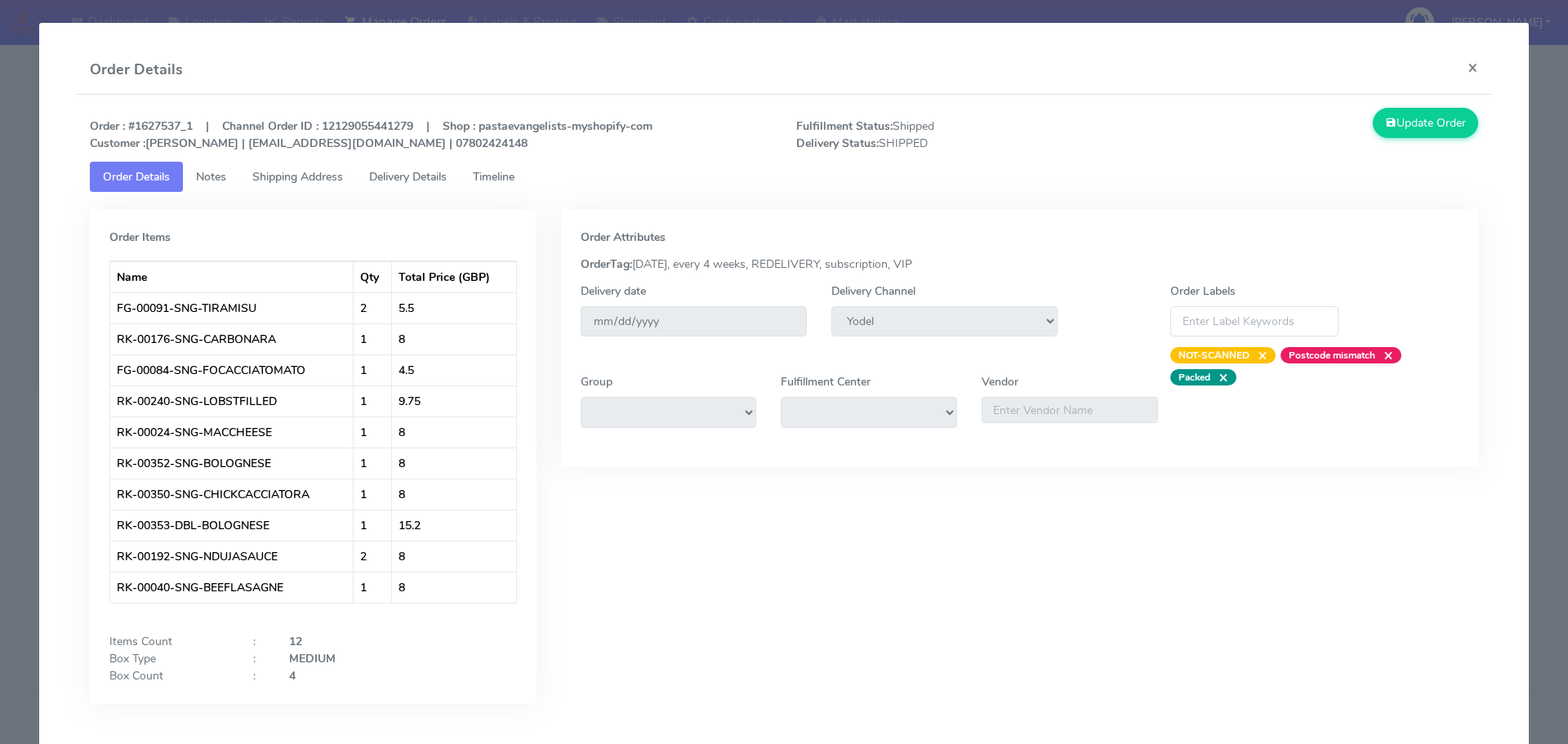
click at [409, 167] on link "Delivery Details" at bounding box center [407, 177] width 104 height 30
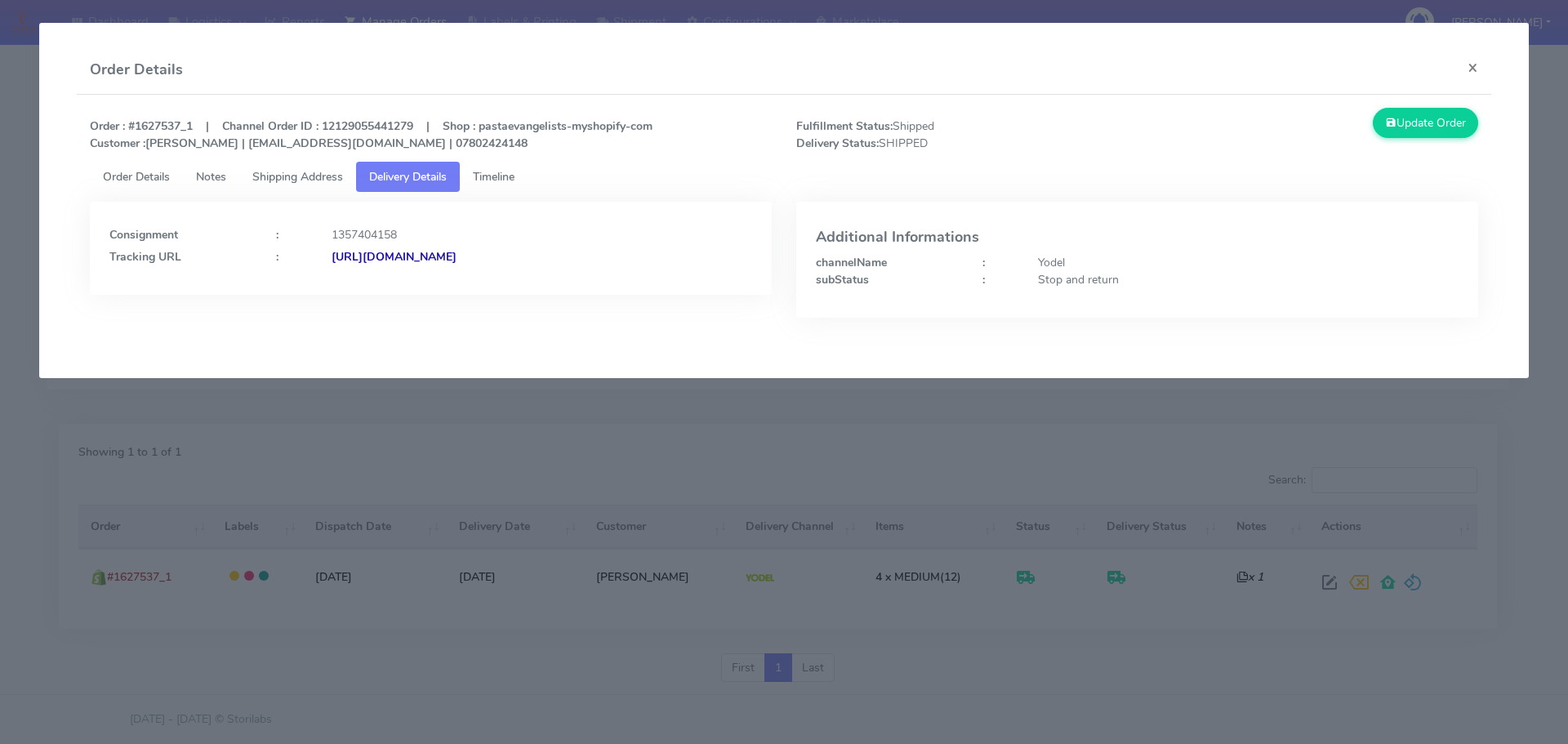
drag, startPoint x: 693, startPoint y: 273, endPoint x: 509, endPoint y: 279, distance: 184.1
click at [509, 279] on div "Consignment : 1357404158 Tracking URL : [URL][DOMAIN_NAME]" at bounding box center [430, 248] width 682 height 93
